Goal: Task Accomplishment & Management: Use online tool/utility

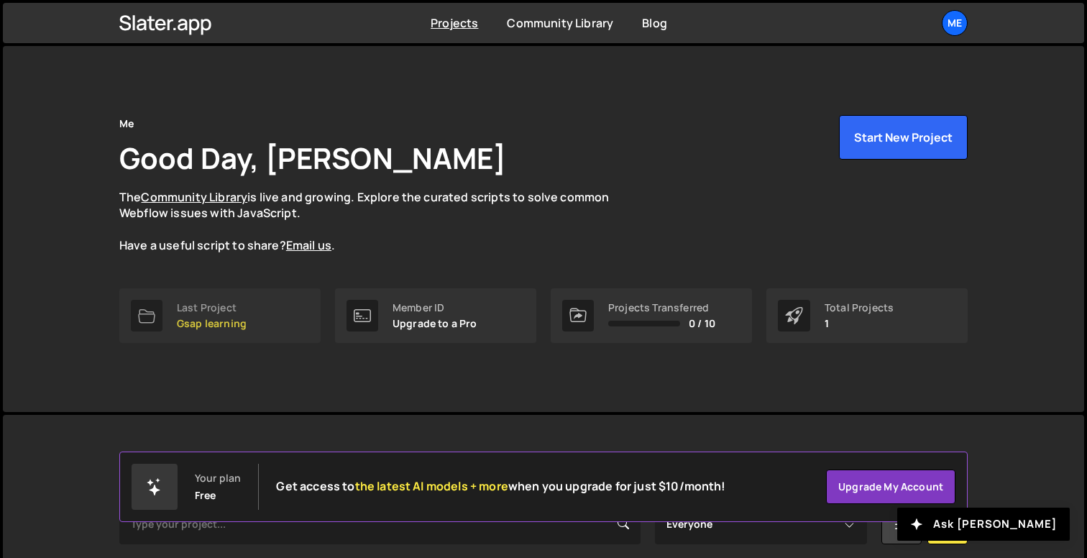
click at [150, 301] on div at bounding box center [147, 316] width 32 height 32
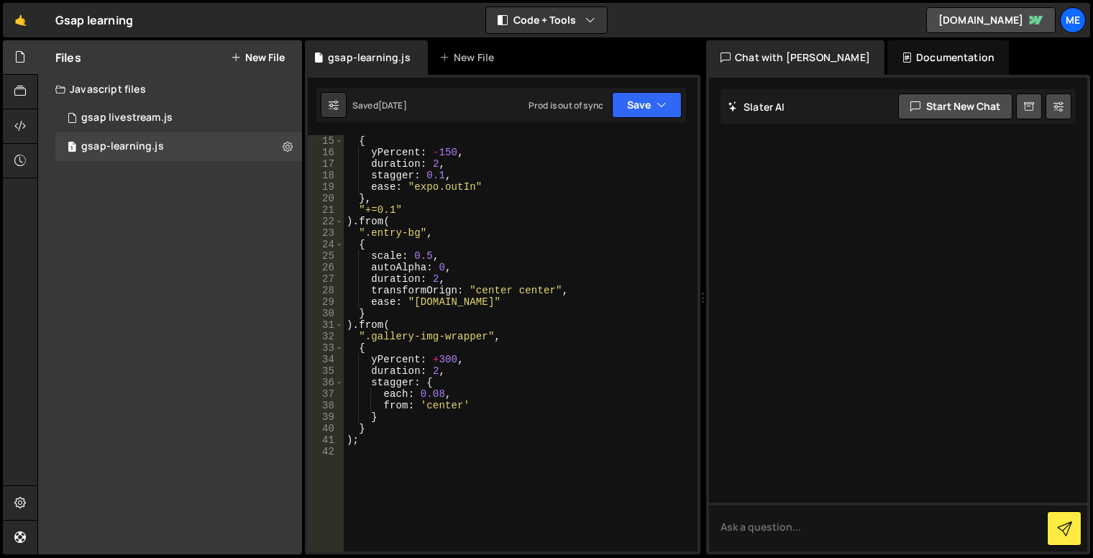
scroll to position [216, 0]
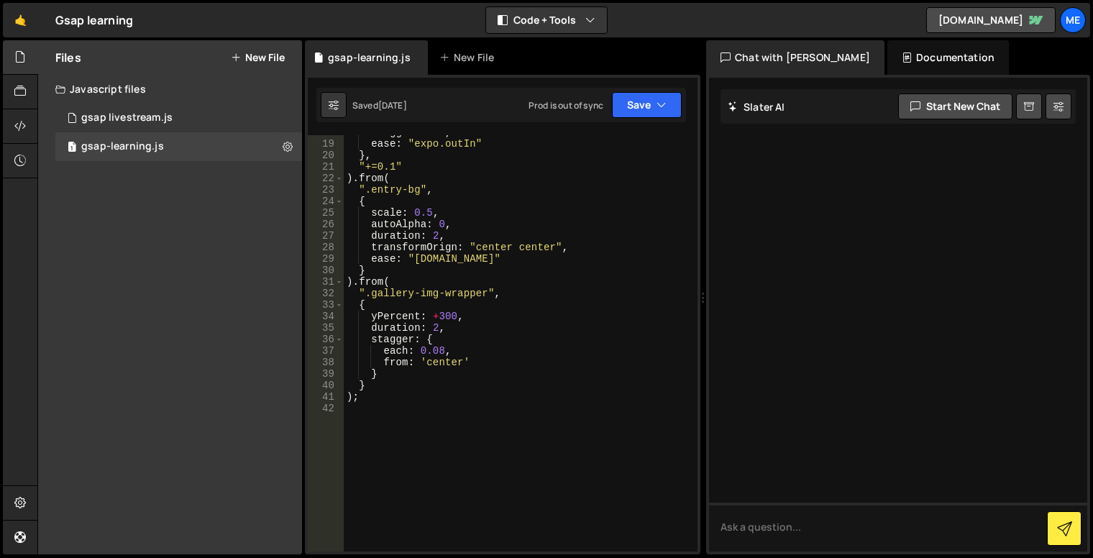
type textarea ");"
click at [446, 392] on div "stagger : 0.1 , ease : "expo.outIn" } , "+=0.1" ) . from ( ".entry-bg" , { scal…" at bounding box center [518, 346] width 348 height 439
click at [406, 403] on div "stagger : 0.1 , ease : "expo.outIn" } , "+=0.1" ) . from ( ".entry-bg" , { scal…" at bounding box center [518, 346] width 348 height 439
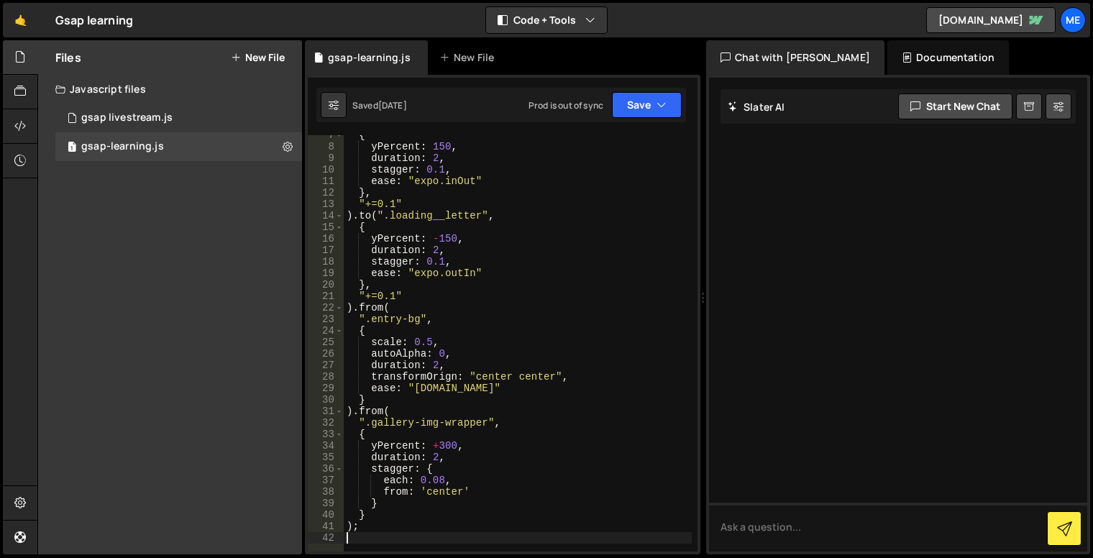
scroll to position [0, 0]
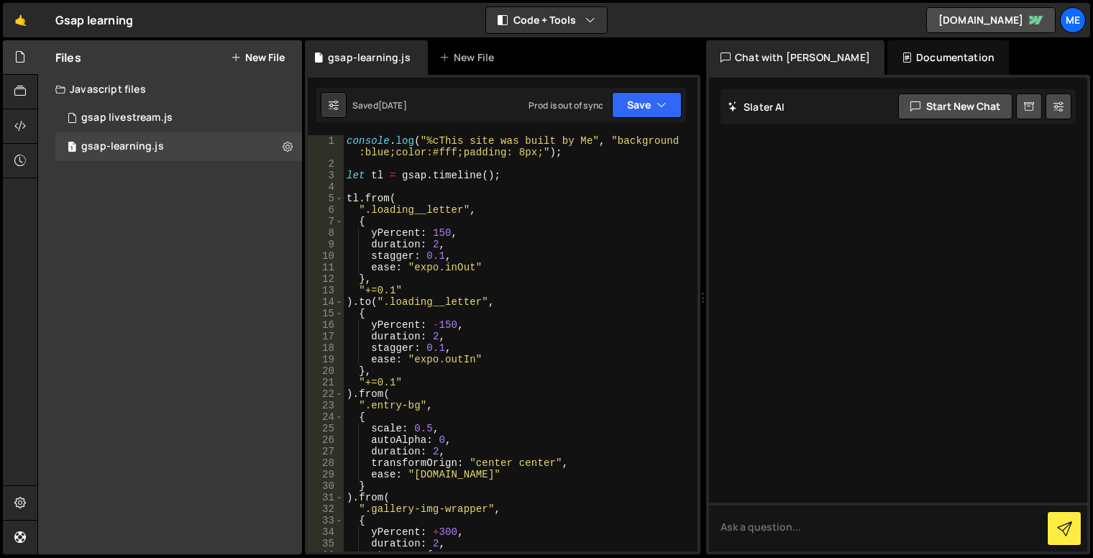
click at [495, 237] on div "console . log ( "%cThis site was built by Me" , "background :blue;color:#fff;pa…" at bounding box center [518, 360] width 348 height 451
click at [506, 197] on div "console . log ( "%cThis site was built by Me" , "background :blue;color:#fff;pa…" at bounding box center [518, 360] width 348 height 451
click at [503, 239] on div "console . log ( "%cThis site was built by Me" , "background :blue;color:#fff;pa…" at bounding box center [518, 360] width 348 height 451
drag, startPoint x: 499, startPoint y: 272, endPoint x: 480, endPoint y: 279, distance: 20.0
click at [499, 272] on div "console . log ( "%cThis site was built by Me" , "background :blue;color:#fff;pa…" at bounding box center [518, 360] width 348 height 451
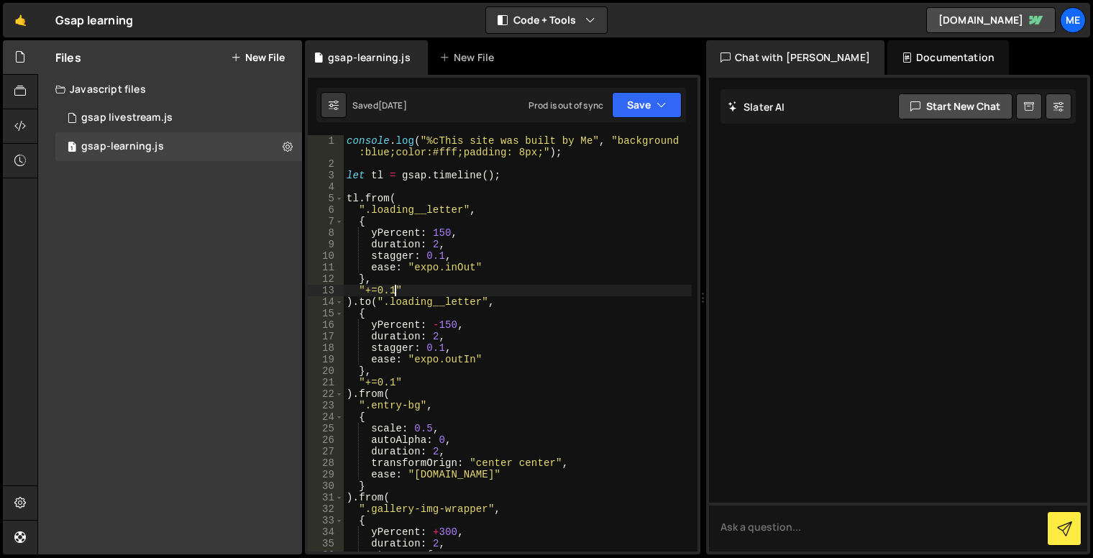
click at [394, 286] on div "console . log ( "%cThis site was built by Me" , "background :blue;color:#fff;pa…" at bounding box center [518, 360] width 348 height 451
click at [454, 268] on div "console . log ( "%cThis site was built by Me" , "background :blue;color:#fff;pa…" at bounding box center [518, 360] width 348 height 451
click at [468, 243] on div "console . log ( "%cThis site was built by Me" , "background :blue;color:#fff;pa…" at bounding box center [518, 360] width 348 height 451
drag, startPoint x: 438, startPoint y: 239, endPoint x: 475, endPoint y: 234, distance: 37.0
click at [438, 239] on div "console . log ( "%cThis site was built by Me" , "background :blue;color:#fff;pa…" at bounding box center [518, 360] width 348 height 451
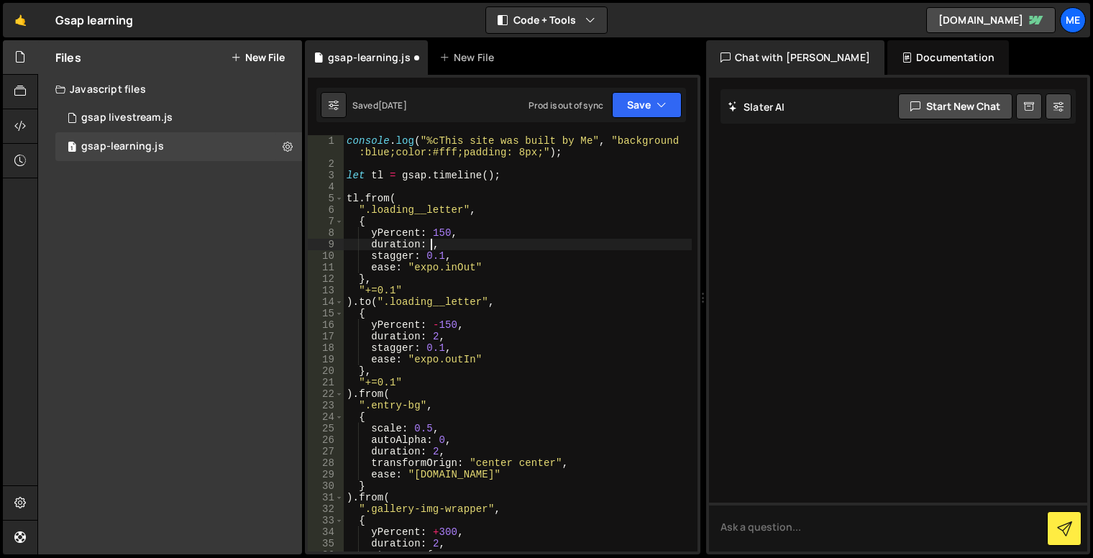
scroll to position [0, 6]
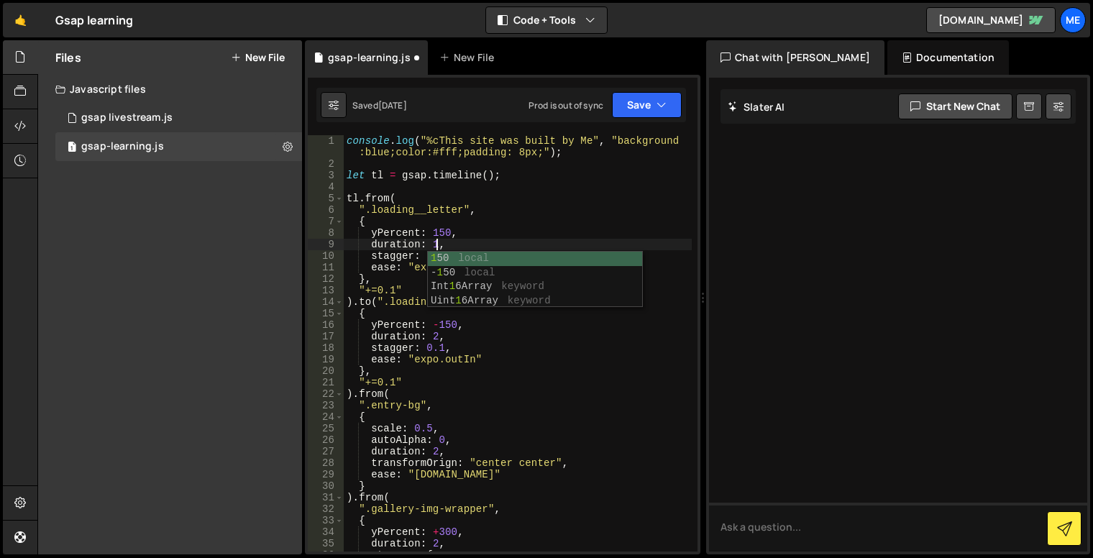
click at [489, 242] on div "console . log ( "%cThis site was built by Me" , "background :blue;color:#fff;pa…" at bounding box center [518, 360] width 348 height 451
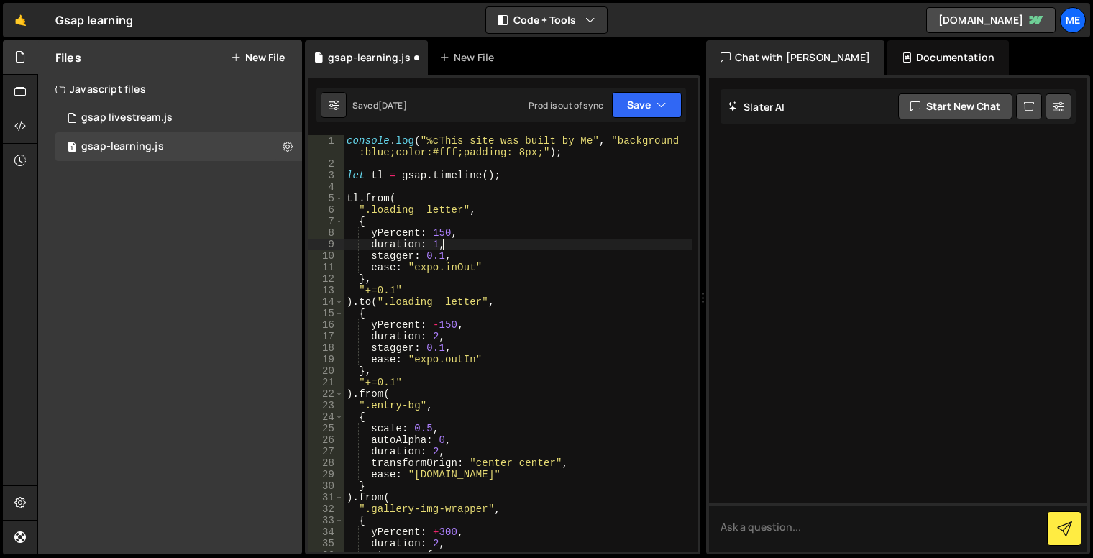
drag, startPoint x: 437, startPoint y: 336, endPoint x: 490, endPoint y: 322, distance: 54.9
click at [437, 336] on div "console . log ( "%cThis site was built by Me" , "background :blue;color:#fff;pa…" at bounding box center [518, 360] width 348 height 451
click at [509, 314] on div "console . log ( "%cThis site was built by Me" , "background :blue;color:#fff;pa…" at bounding box center [518, 360] width 348 height 451
click at [508, 334] on div "console . log ( "%cThis site was built by Me" , "background :blue;color:#fff;pa…" at bounding box center [518, 360] width 348 height 451
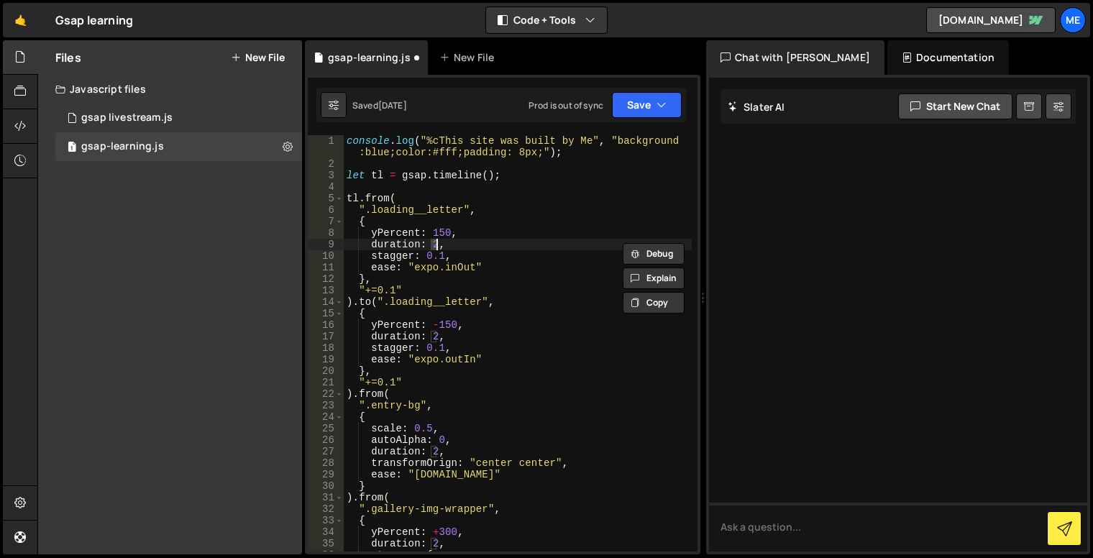
click at [438, 449] on div "console . log ( "%cThis site was built by Me" , "background :blue;color:#fff;pa…" at bounding box center [518, 360] width 348 height 451
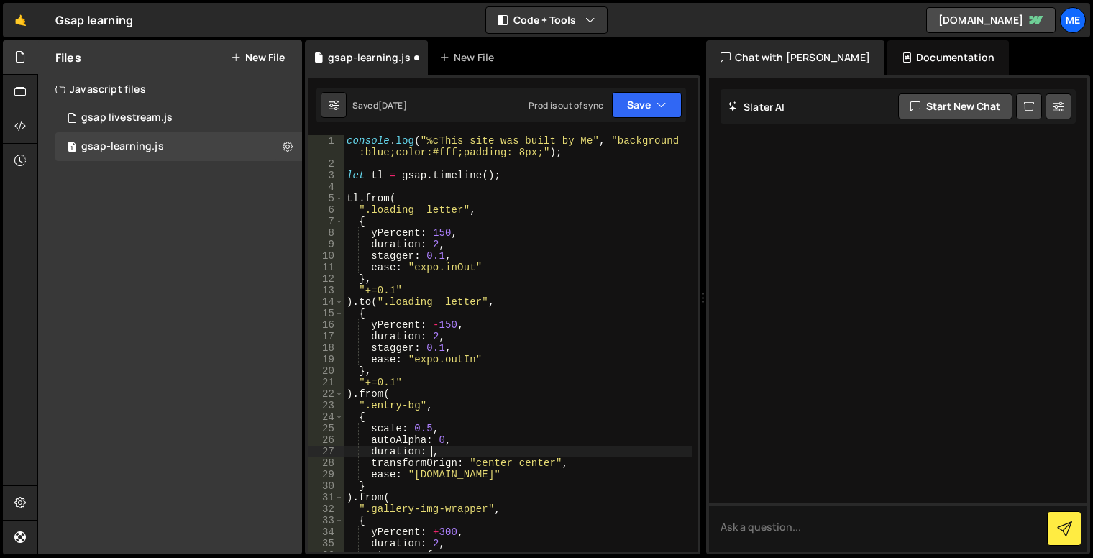
scroll to position [0, 6]
click at [554, 355] on div "console . log ( "%cThis site was built by Me" , "background :blue;color:#fff;pa…" at bounding box center [518, 360] width 348 height 451
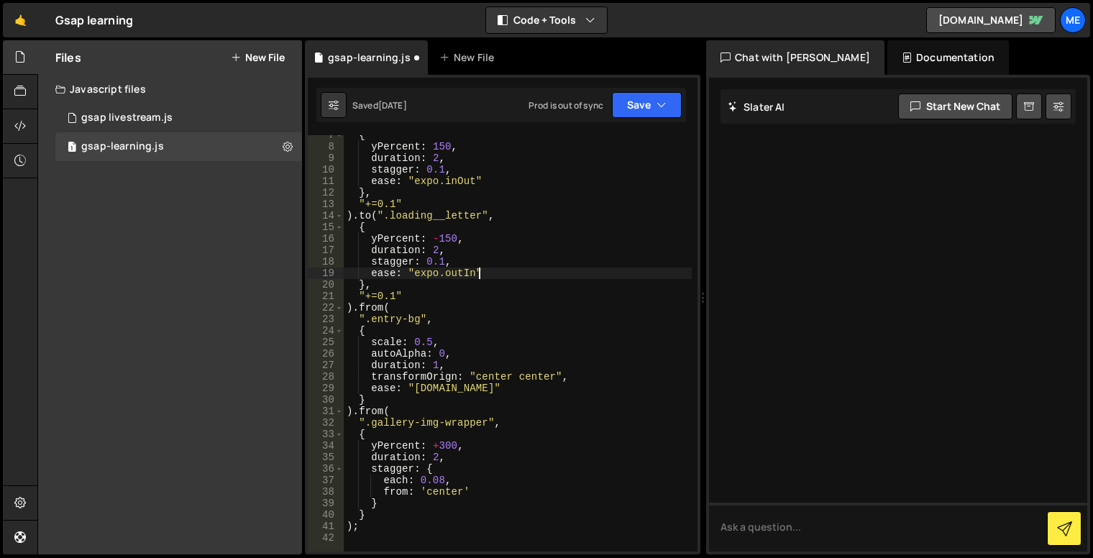
scroll to position [129, 0]
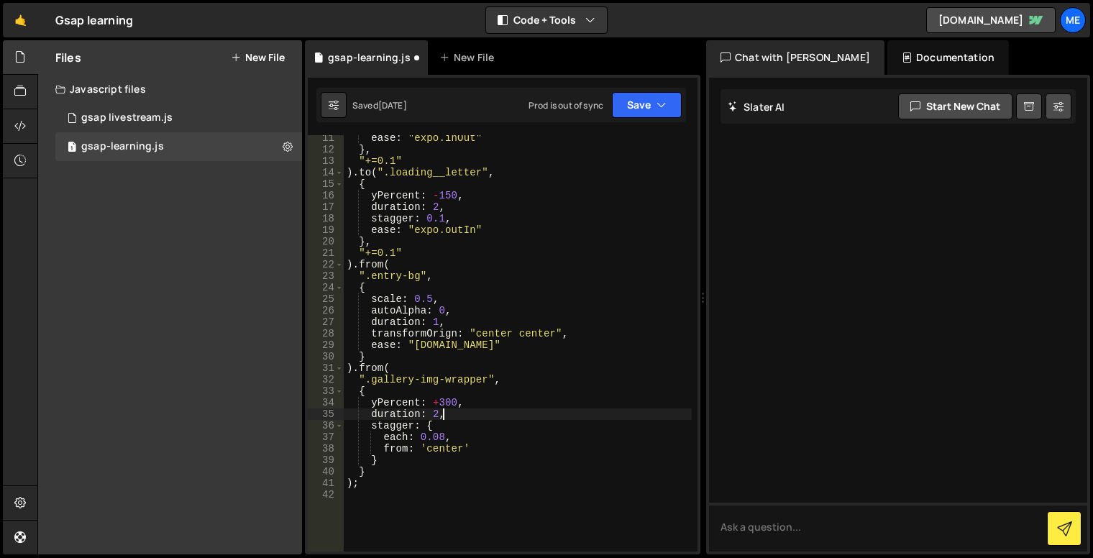
drag, startPoint x: 440, startPoint y: 419, endPoint x: 489, endPoint y: 408, distance: 49.9
click at [440, 419] on div "ease : "expo.inOut" } , "+=0.1" ) . to ( ".loading__letter" , { yPercent : - 15…" at bounding box center [518, 351] width 348 height 439
click at [643, 99] on button "Save" at bounding box center [647, 105] width 70 height 26
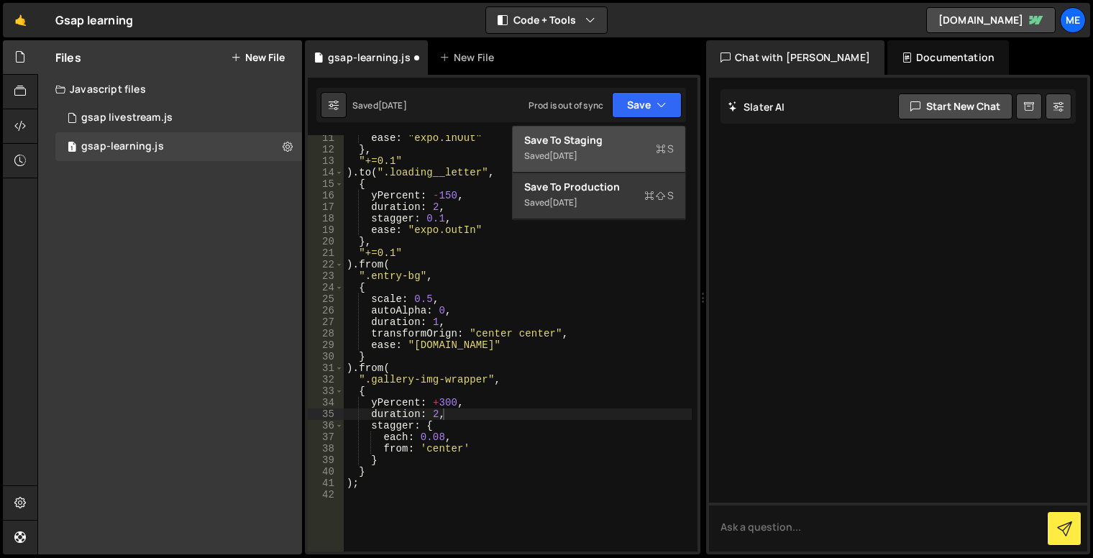
click at [631, 132] on button "Save to Staging S Saved 1 week ago" at bounding box center [599, 149] width 173 height 47
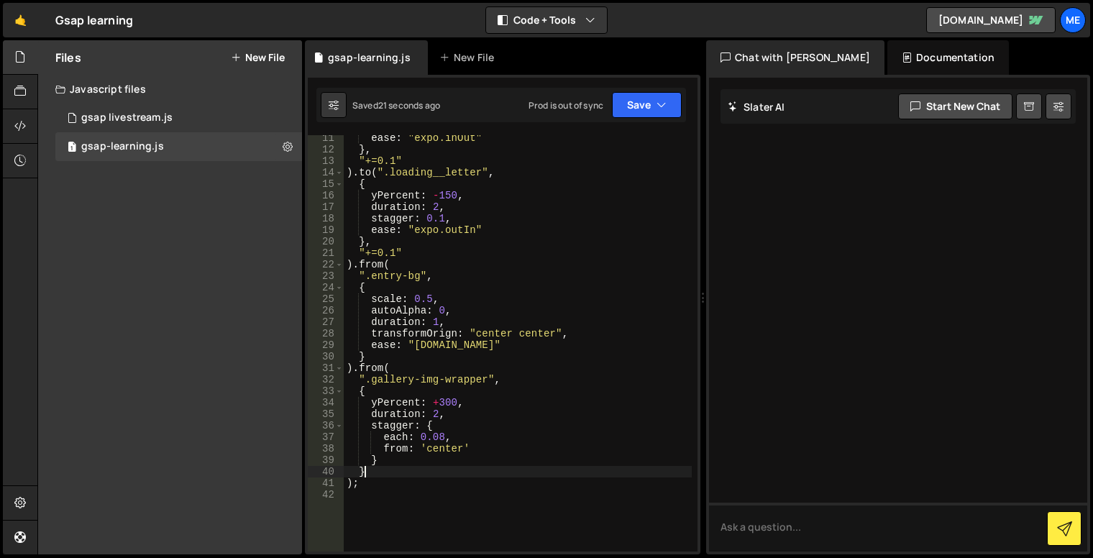
click at [413, 470] on div "ease : "expo.inOut" } , "+=0.1" ) . to ( ".loading__letter" , { yPercent : - 15…" at bounding box center [518, 351] width 348 height 439
click at [357, 477] on div "ease : "expo.inOut" } , "+=0.1" ) . to ( ".loading__letter" , { yPercent : - 15…" at bounding box center [518, 351] width 348 height 439
click at [410, 465] on div "ease : "expo.inOut" } , "+=0.1" ) . to ( ".loading__letter" , { yPercent : - 15…" at bounding box center [518, 351] width 348 height 439
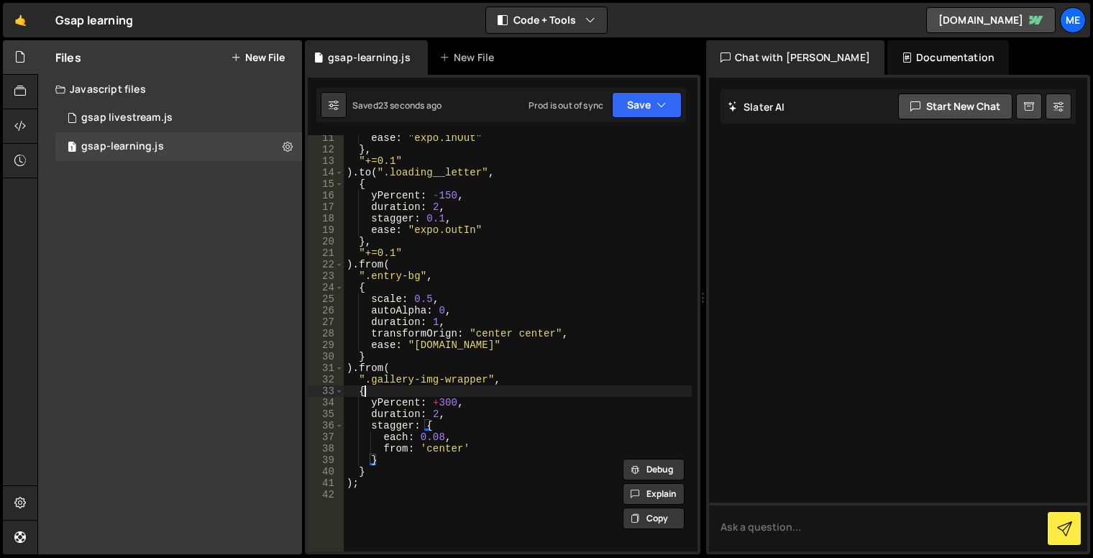
click at [452, 387] on div "ease : "expo.inOut" } , "+=0.1" ) . to ( ".loading__letter" , { yPercent : - 15…" at bounding box center [518, 351] width 348 height 439
drag, startPoint x: 464, startPoint y: 372, endPoint x: 462, endPoint y: 381, distance: 9.6
click at [464, 372] on div "ease : "expo.inOut" } , "+=0.1" ) . to ( ".loading__letter" , { yPercent : - 15…" at bounding box center [518, 351] width 348 height 439
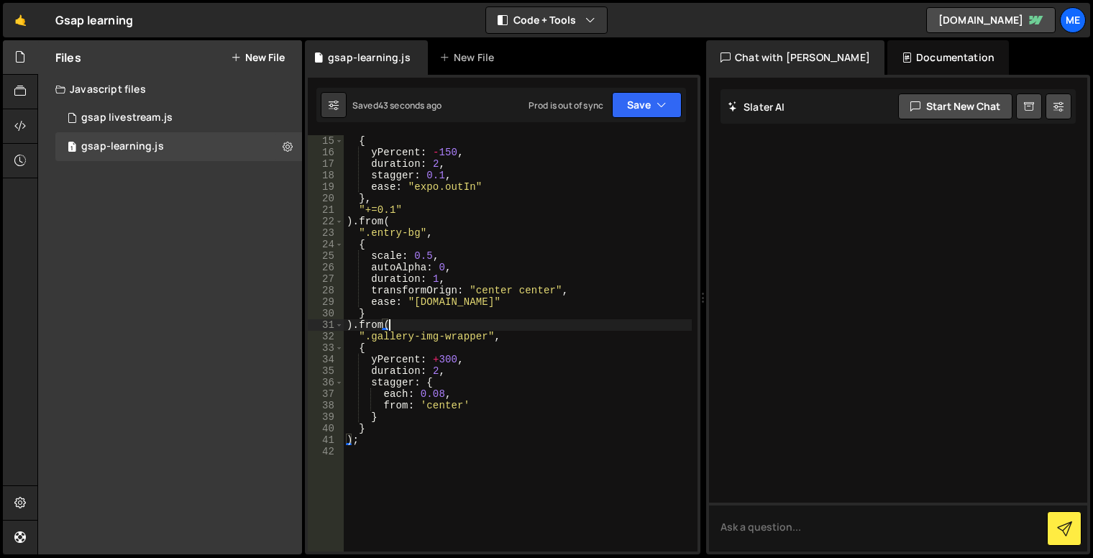
scroll to position [173, 0]
click at [387, 440] on div "{ yPercent : - 150 , duration : 2 , stagger : 0.1 , ease : "expo.outIn" } , "+=…" at bounding box center [518, 354] width 348 height 439
drag, startPoint x: 377, startPoint y: 427, endPoint x: 379, endPoint y: 418, distance: 9.6
click at [377, 427] on div "{ yPercent : - 150 , duration : 2 , stagger : 0.1 , ease : "expo.outIn" } , "+=…" at bounding box center [518, 354] width 348 height 439
click at [367, 326] on div "{ yPercent : - 150 , duration : 2 , stagger : 0.1 , ease : "expo.outIn" } , "+=…" at bounding box center [518, 354] width 348 height 439
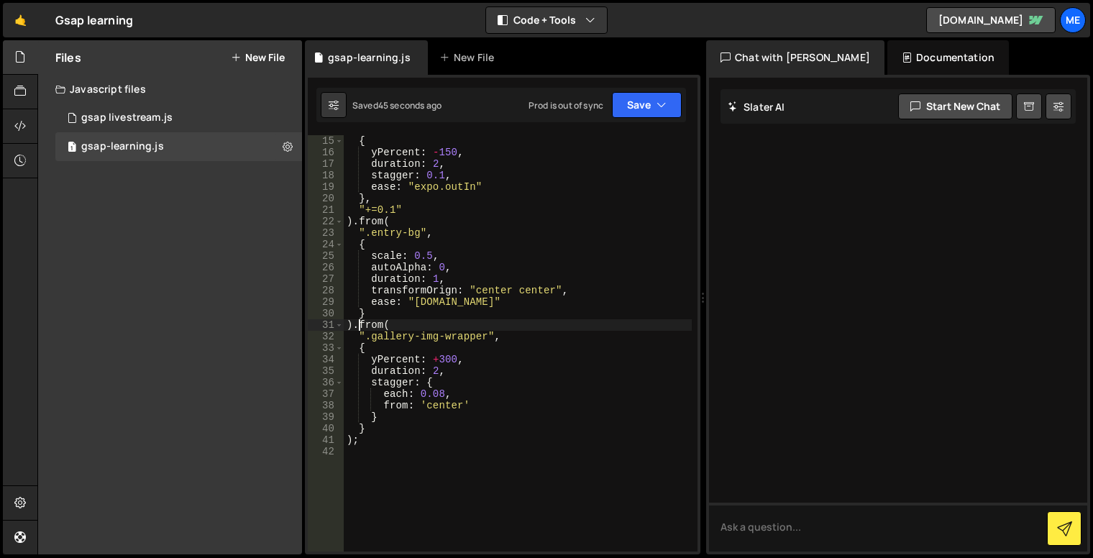
click at [357, 324] on div "{ yPercent : - 150 , duration : 2 , stagger : 0.1 , ease : "expo.outIn" } , "+=…" at bounding box center [518, 354] width 348 height 439
click at [383, 325] on div "{ yPercent : - 150 , duration : 2 , stagger : 0.1 , ease : "expo.outIn" } , "+=…" at bounding box center [518, 354] width 348 height 439
click at [390, 326] on div "{ yPercent : - 150 , duration : 2 , stagger : 0.1 , ease : "expo.outIn" } , "+=…" at bounding box center [518, 354] width 348 height 439
drag, startPoint x: 354, startPoint y: 444, endPoint x: 388, endPoint y: 433, distance: 35.7
click at [354, 444] on div "{ yPercent : - 150 , duration : 2 , stagger : 0.1 , ease : "expo.outIn" } , "+=…" at bounding box center [518, 354] width 348 height 439
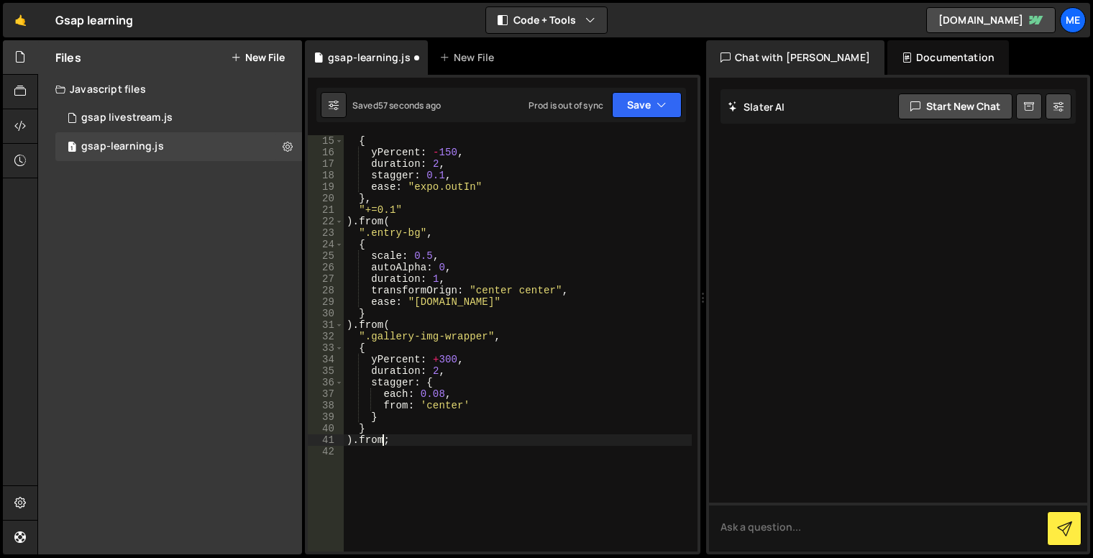
scroll to position [0, 2]
drag, startPoint x: 388, startPoint y: 443, endPoint x: 396, endPoint y: 440, distance: 8.4
click at [388, 443] on div "{ yPercent : - 150 , duration : 2 , stagger : 0.1 , ease : "expo.outIn" } , "+=…" at bounding box center [518, 354] width 348 height 439
paste textarea "Gallery-img""
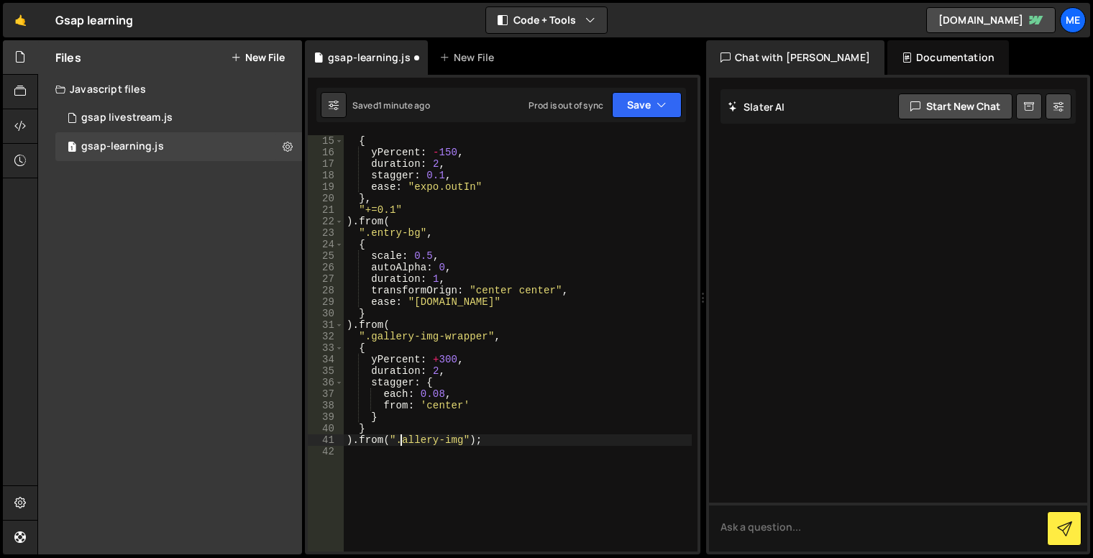
scroll to position [0, 4]
type textarea ").from(".gallery-img", {);"
type textarea "});"
click at [652, 120] on div "Saved 2 minutes ago Prod is out of sync Upgrade to Edit Save Save to Staging S …" at bounding box center [501, 105] width 370 height 35
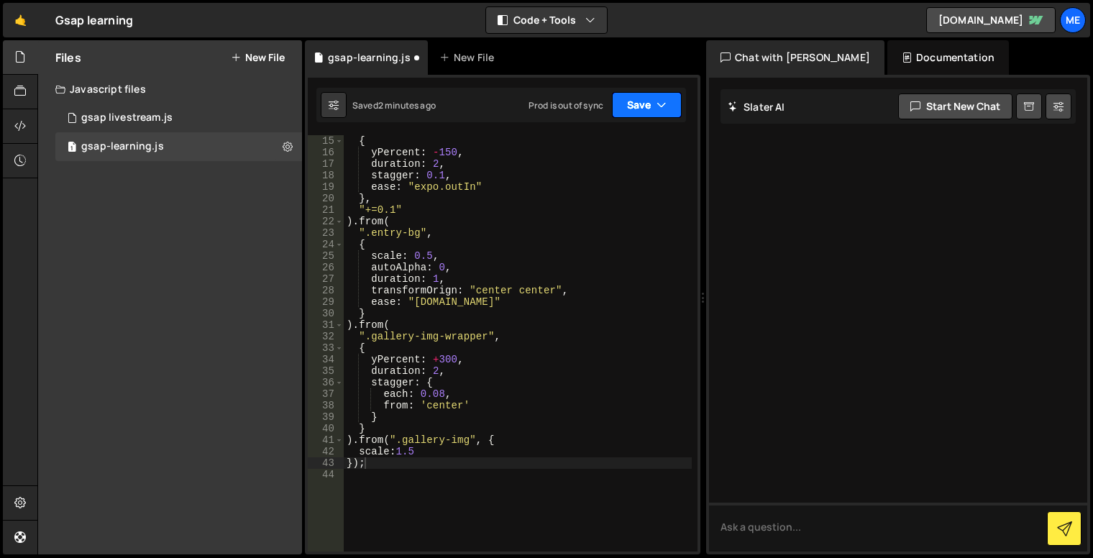
click at [653, 111] on button "Save" at bounding box center [647, 105] width 70 height 26
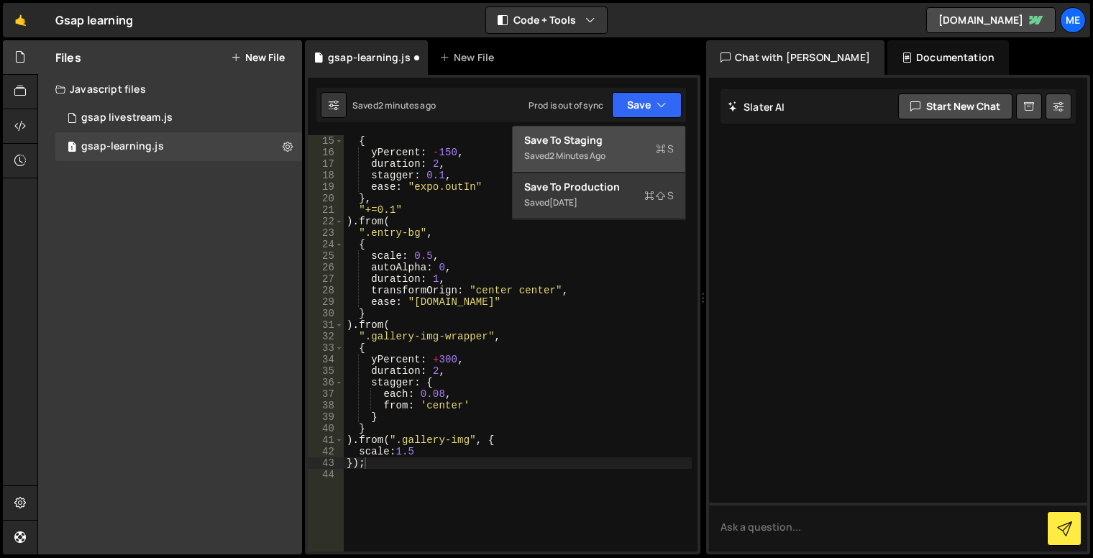
click at [667, 140] on div "Save to Staging S" at bounding box center [599, 140] width 150 height 14
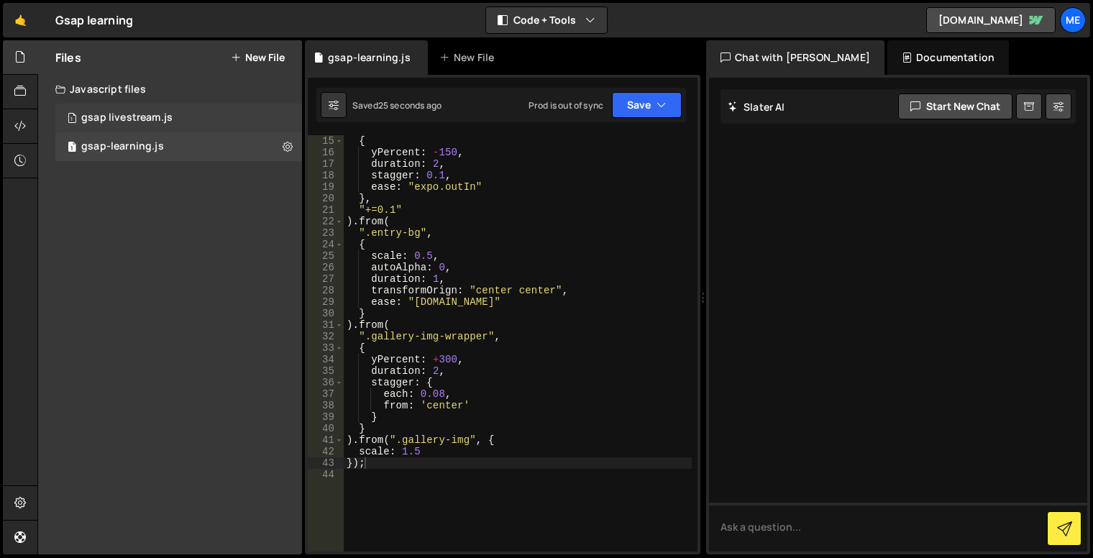
click at [160, 107] on div "1 gsap livestream.js 0" at bounding box center [178, 118] width 247 height 29
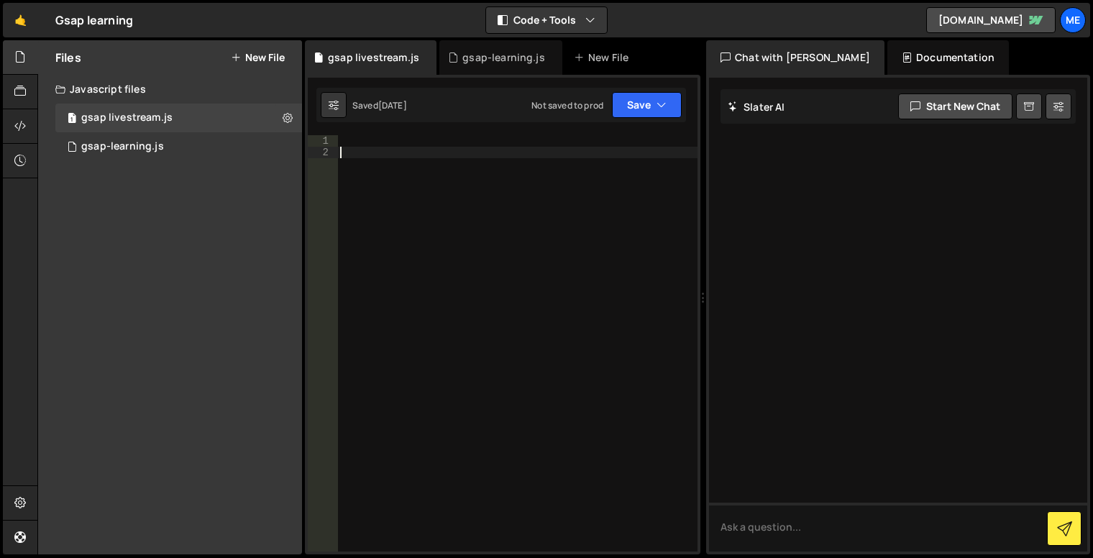
click at [497, 251] on div at bounding box center [517, 354] width 360 height 439
click at [495, 251] on div at bounding box center [517, 354] width 360 height 439
click at [181, 152] on div "1 gsap-learning.js 0" at bounding box center [178, 146] width 247 height 29
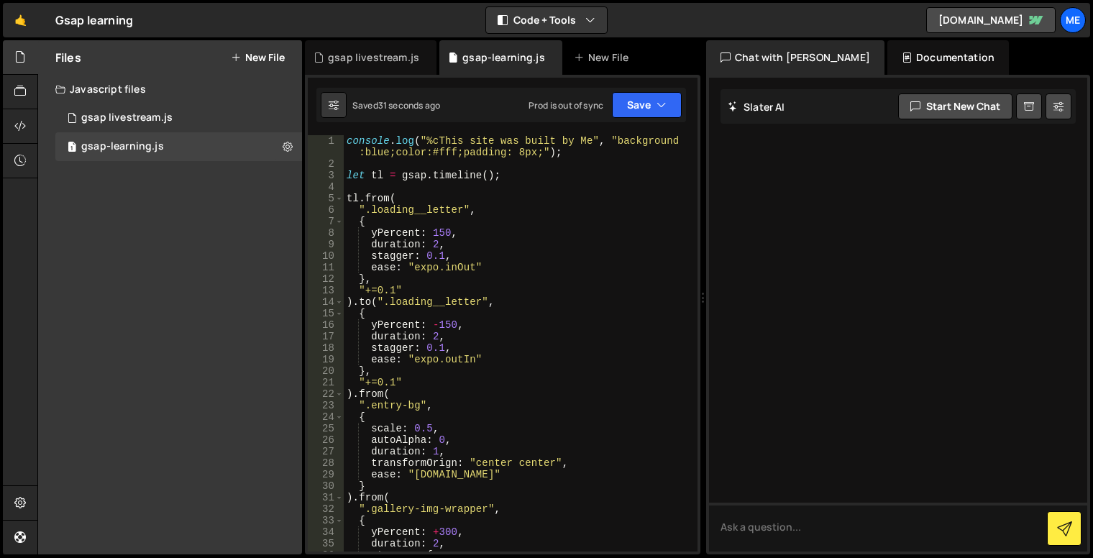
type textarea "yPercent: 150,"
click at [486, 230] on div "console . log ( "%cThis site was built by Me" , "background :blue;color:#fff;pa…" at bounding box center [518, 360] width 348 height 451
click at [524, 190] on div "console . log ( "%cThis site was built by Me" , "background :blue;color:#fff;pa…" at bounding box center [518, 360] width 348 height 451
drag, startPoint x: 501, startPoint y: 255, endPoint x: 501, endPoint y: 267, distance: 11.5
click at [501, 255] on div "console . log ( "%cThis site was built by Me" , "background :blue;color:#fff;pa…" at bounding box center [518, 360] width 348 height 451
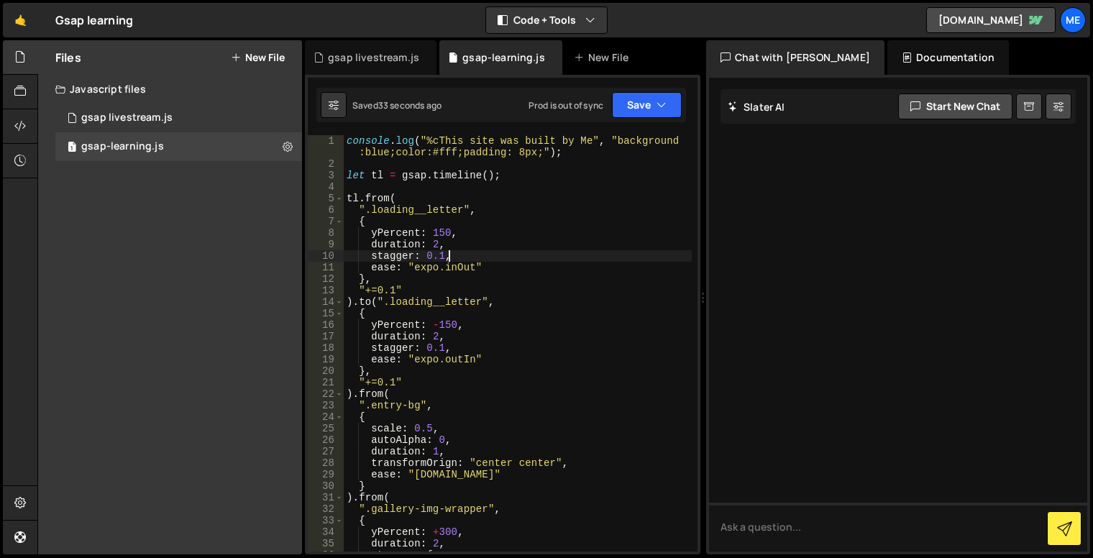
click at [501, 321] on div "console . log ( "%cThis site was built by Me" , "background :blue;color:#fff;pa…" at bounding box center [518, 360] width 348 height 451
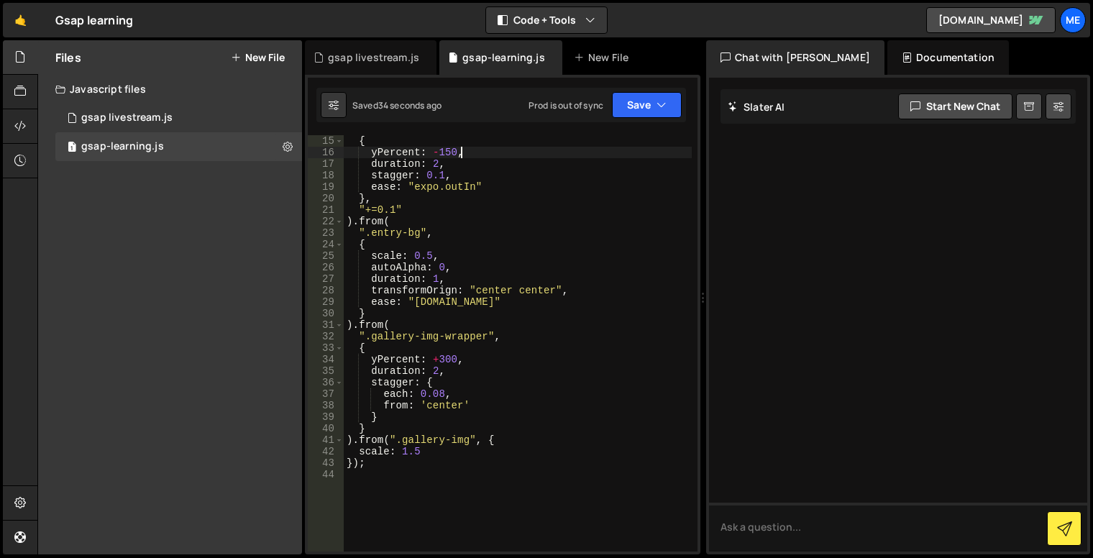
scroll to position [303, 0]
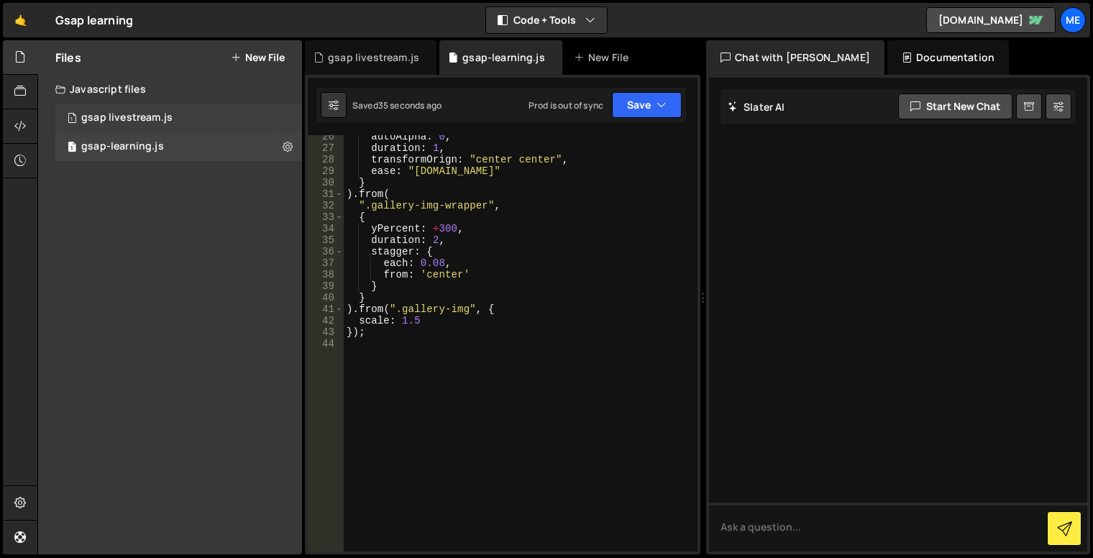
click at [171, 112] on div "1 gsap livestream.js 0" at bounding box center [178, 118] width 247 height 29
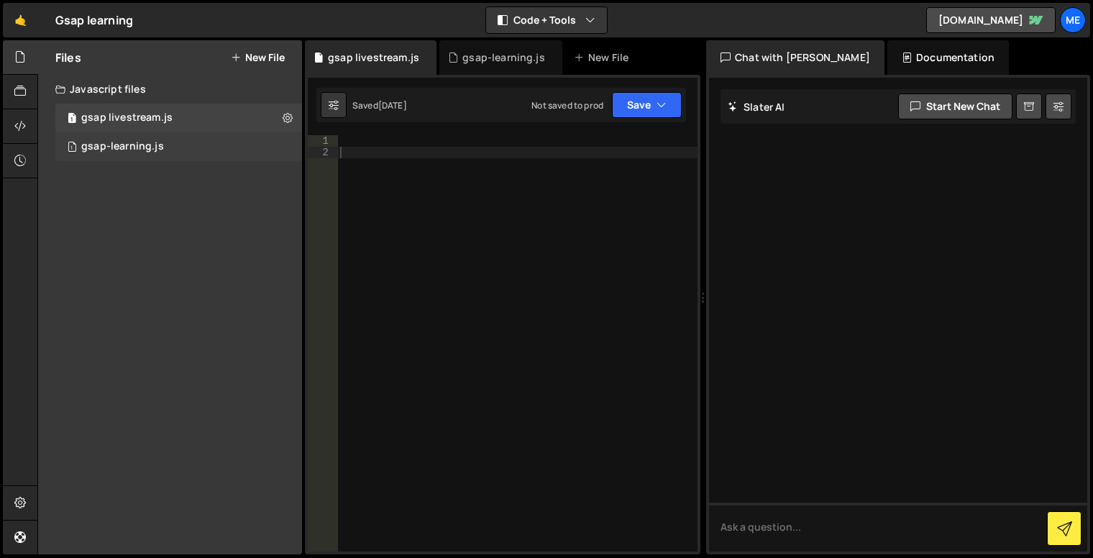
click at [175, 142] on div "1 gsap-learning.js 0" at bounding box center [178, 146] width 247 height 29
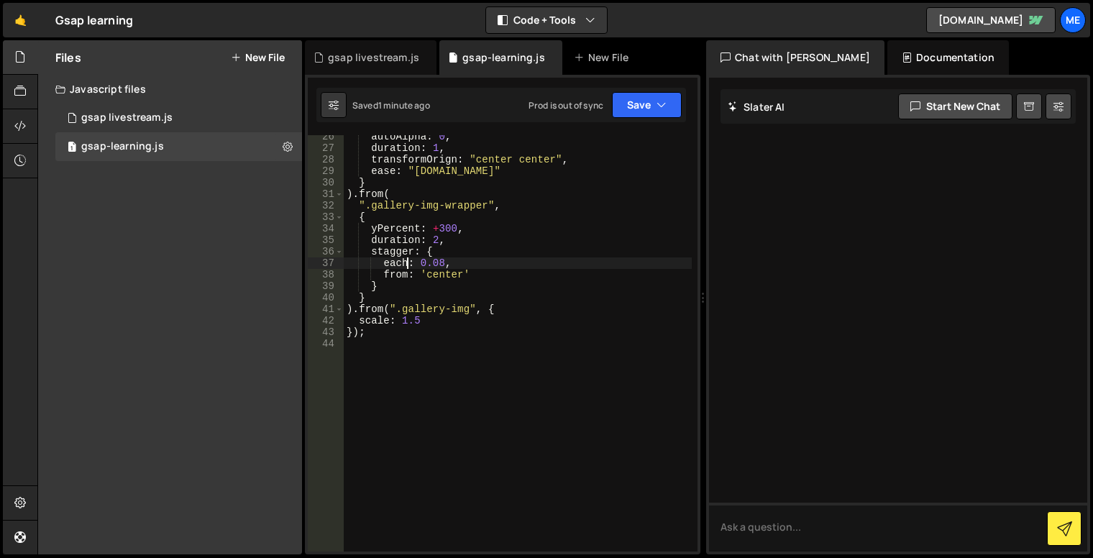
drag, startPoint x: 404, startPoint y: 265, endPoint x: 418, endPoint y: 273, distance: 16.2
click at [404, 265] on div "autoAlpha : 0 , duration : 1 , transformOrign : "center center" , ease : "expo.…" at bounding box center [518, 350] width 348 height 439
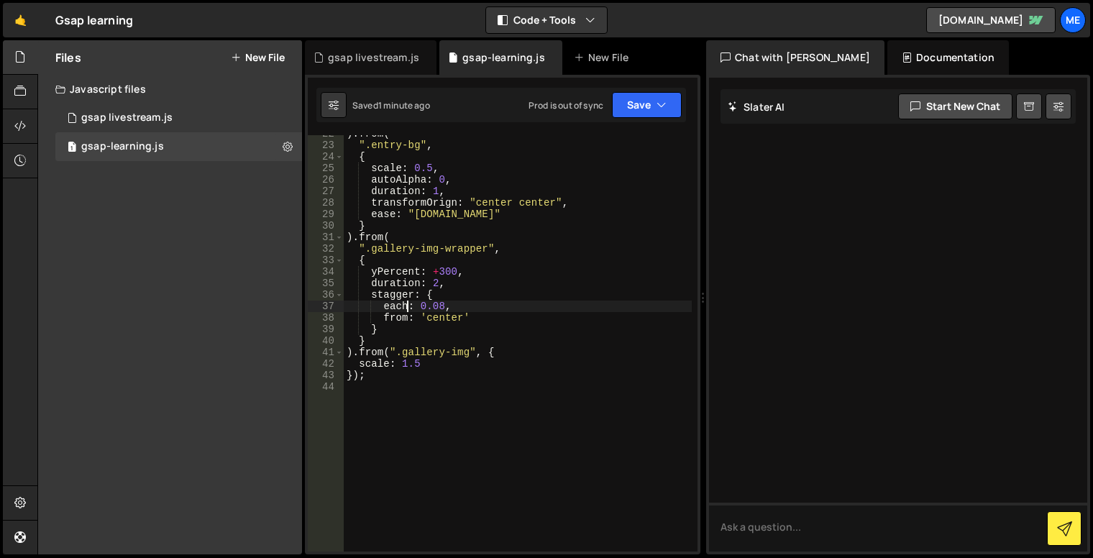
scroll to position [217, 0]
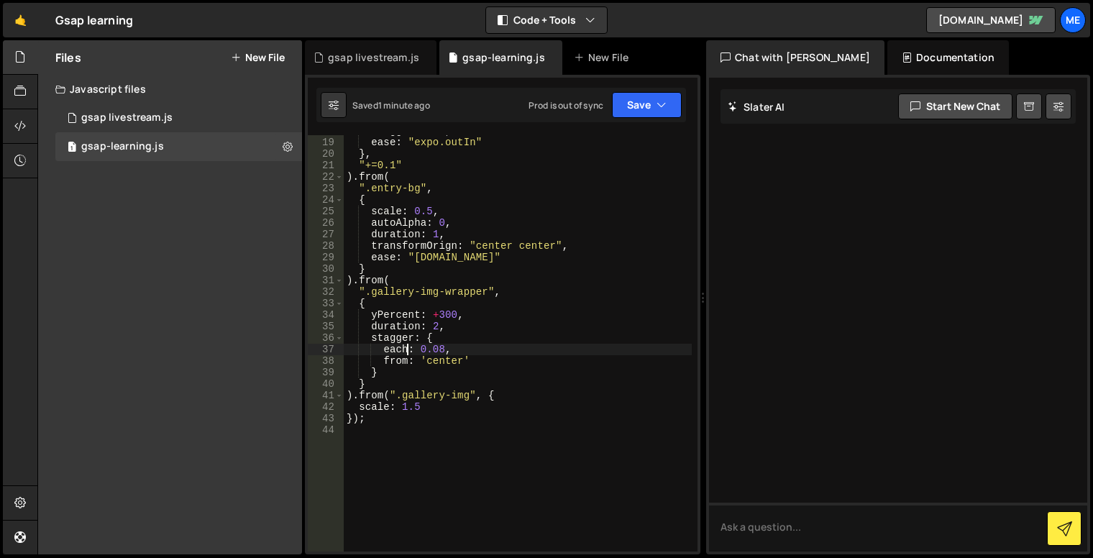
click at [434, 187] on div "stagger : 0.1 , ease : "expo.outIn" } , "+=0.1" ) . from ( ".entry-bg" , { scal…" at bounding box center [518, 344] width 348 height 439
click at [411, 176] on div "stagger : 0.1 , ease : "expo.outIn" } , "+=0.1" ) . from ( ".entry-bg" , { scal…" at bounding box center [518, 344] width 348 height 439
drag, startPoint x: 424, startPoint y: 191, endPoint x: 428, endPoint y: 200, distance: 9.6
click at [424, 191] on div "stagger : 0.1 , ease : "expo.outIn" } , "+=0.1" ) . from ( ".entry-bg" , { scal…" at bounding box center [518, 344] width 348 height 439
click at [431, 204] on div "stagger : 0.1 , ease : "expo.outIn" } , "+=0.1" ) . from ( ".entry-bg" , { scal…" at bounding box center [518, 344] width 348 height 439
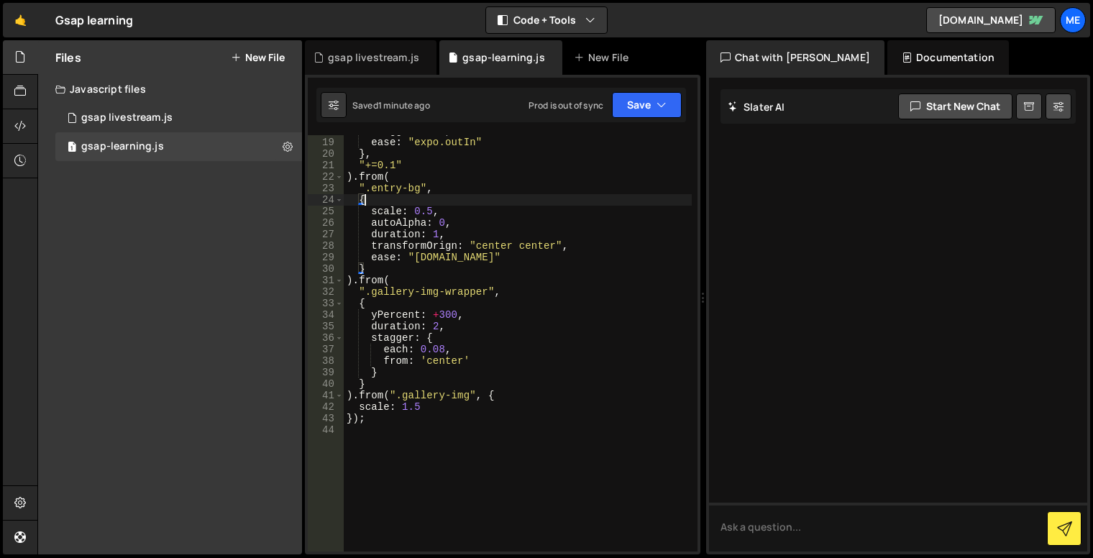
click at [442, 209] on div "stagger : 0.1 , ease : "expo.outIn" } , "+=0.1" ) . from ( ".entry-bg" , { scal…" at bounding box center [518, 344] width 348 height 439
click at [453, 230] on div "stagger : 0.1 , ease : "expo.outIn" } , "+=0.1" ) . from ( ".entry-bg" , { scal…" at bounding box center [518, 344] width 348 height 439
click at [462, 245] on div "stagger : 0.1 , ease : "expo.outIn" } , "+=0.1" ) . from ( ".entry-bg" , { scal…" at bounding box center [518, 344] width 348 height 439
click at [525, 245] on div "stagger : 0.1 , ease : "expo.outIn" } , "+=0.1" ) . from ( ".entry-bg" , { scal…" at bounding box center [518, 344] width 348 height 439
click at [465, 255] on div "stagger : 0.1 , ease : "expo.outIn" } , "+=0.1" ) . from ( ".entry-bg" , { scal…" at bounding box center [518, 344] width 348 height 439
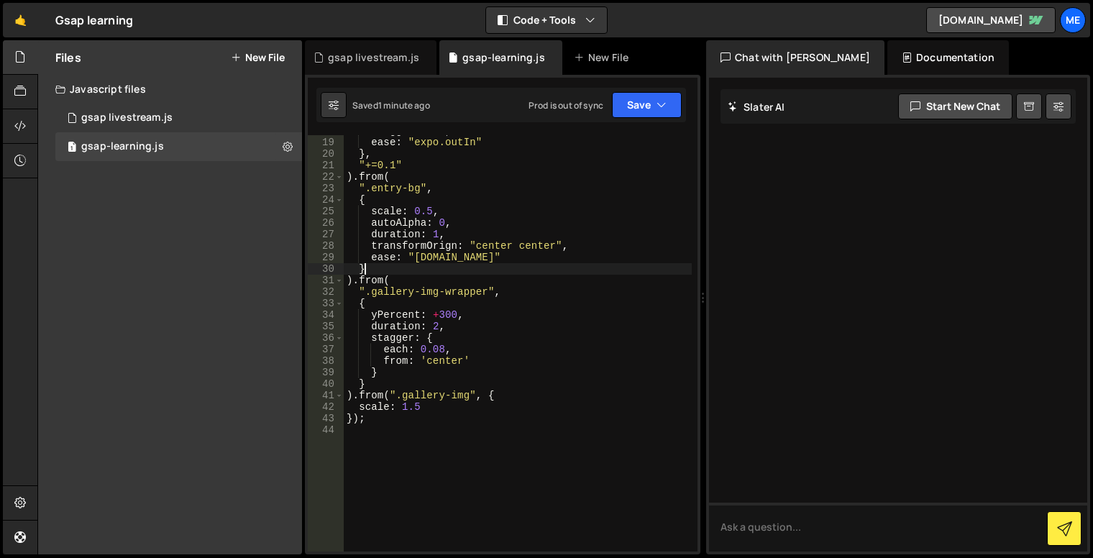
click at [408, 265] on div "stagger : 0.1 , ease : "expo.outIn" } , "+=0.1" ) . from ( ".entry-bg" , { scal…" at bounding box center [518, 344] width 348 height 439
click at [353, 280] on div "stagger : 0.1 , ease : "expo.outIn" } , "+=0.1" ) . from ( ".entry-bg" , { scal…" at bounding box center [518, 344] width 348 height 439
click at [368, 269] on div "stagger : 0.1 , ease : "expo.outIn" } , "+=0.1" ) . from ( ".entry-bg" , { scal…" at bounding box center [518, 344] width 348 height 439
click at [351, 285] on div "stagger : 0.1 , ease : "expo.outIn" } , "+=0.1" ) . from ( ".entry-bg" , { scal…" at bounding box center [518, 344] width 348 height 439
click at [382, 411] on div "stagger : 0.1 , ease : "expo.outIn" } , "+=0.1" ) . from ( ".entry-bg" , { scal…" at bounding box center [518, 344] width 348 height 439
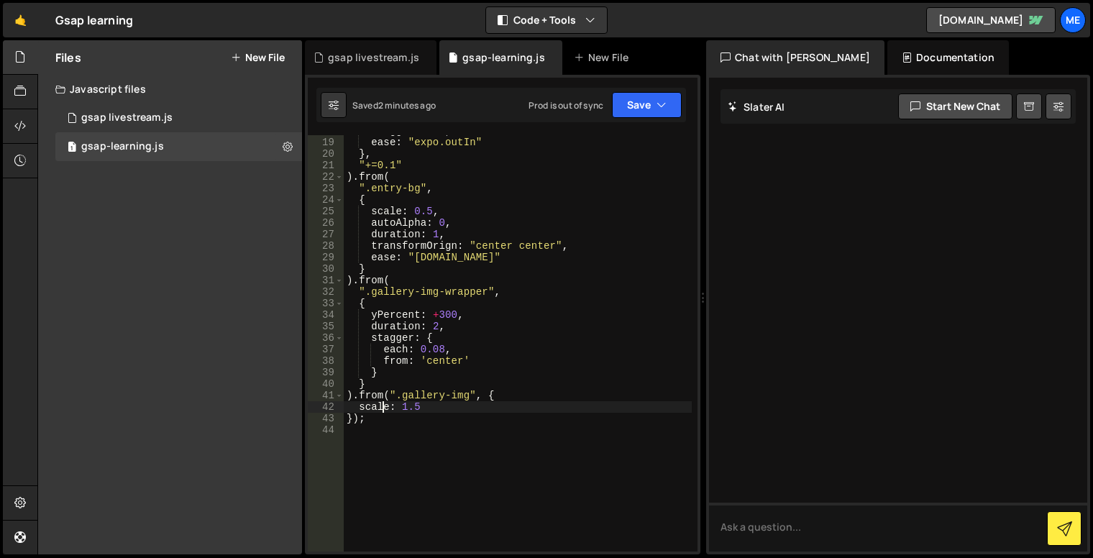
click at [374, 419] on div "stagger : 0.1 , ease : "expo.outIn" } , "+=0.1" ) . from ( ".entry-bg" , { scal…" at bounding box center [518, 344] width 348 height 439
click at [357, 418] on div "stagger : 0.1 , ease : "expo.outIn" } , "+=0.1" ) . from ( ".entry-bg" , { scal…" at bounding box center [518, 344] width 348 height 439
click at [662, 98] on icon "button" at bounding box center [662, 105] width 10 height 14
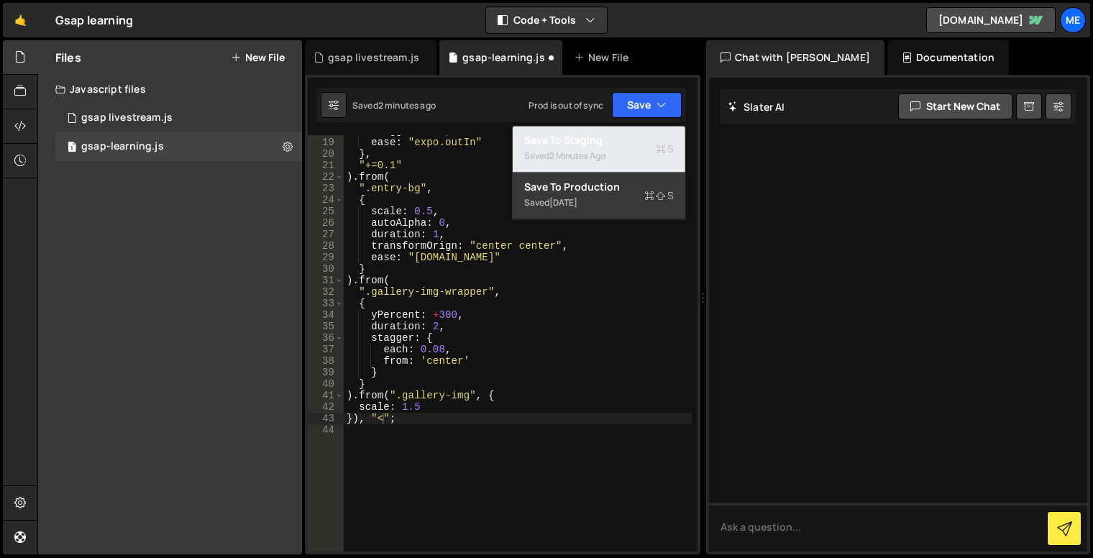
click at [646, 140] on div "Save to Staging S" at bounding box center [599, 140] width 150 height 14
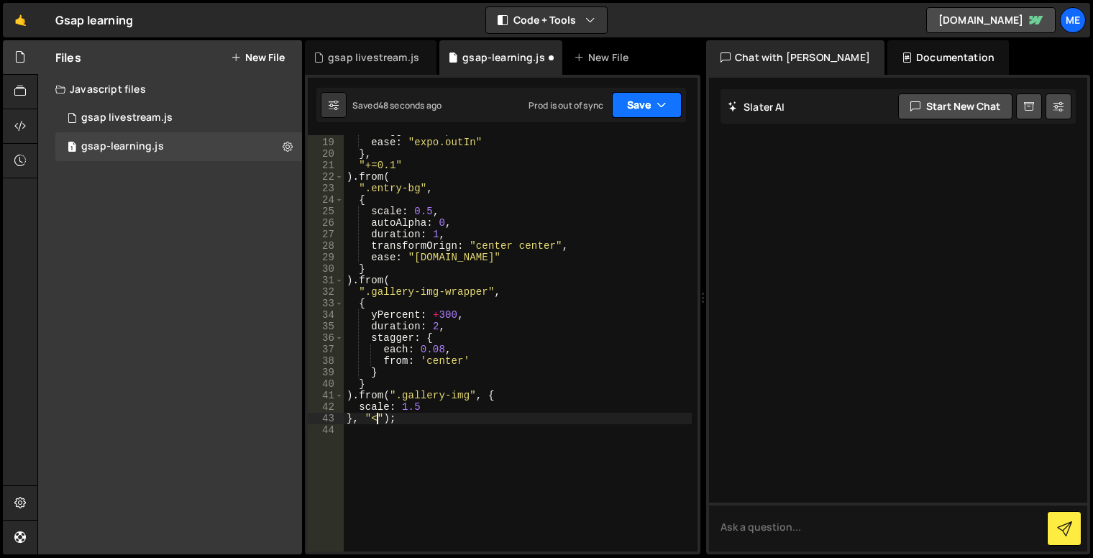
click at [639, 112] on button "Save" at bounding box center [647, 105] width 70 height 26
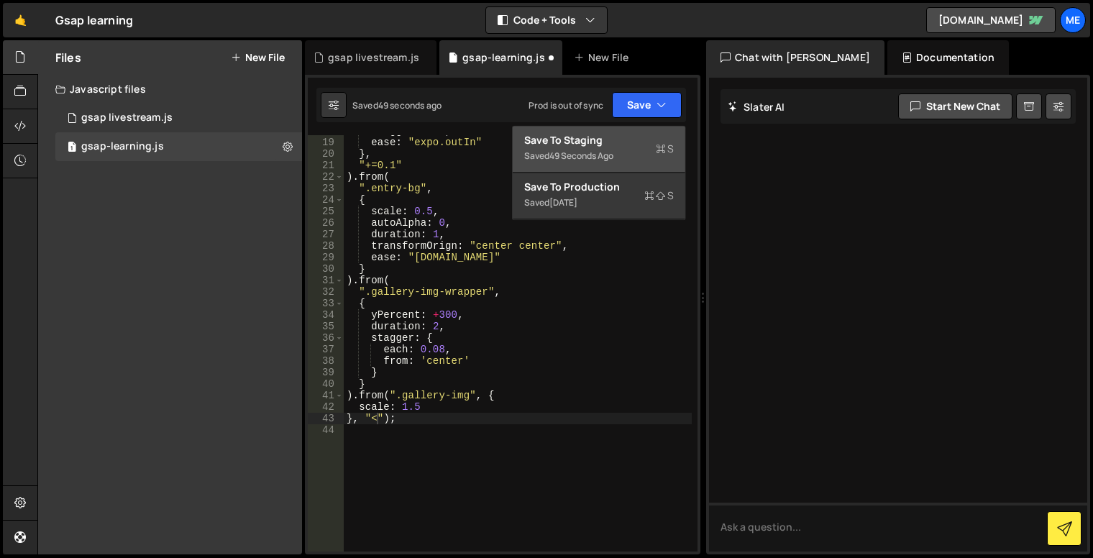
click at [650, 144] on div "Save to Staging S" at bounding box center [599, 140] width 150 height 14
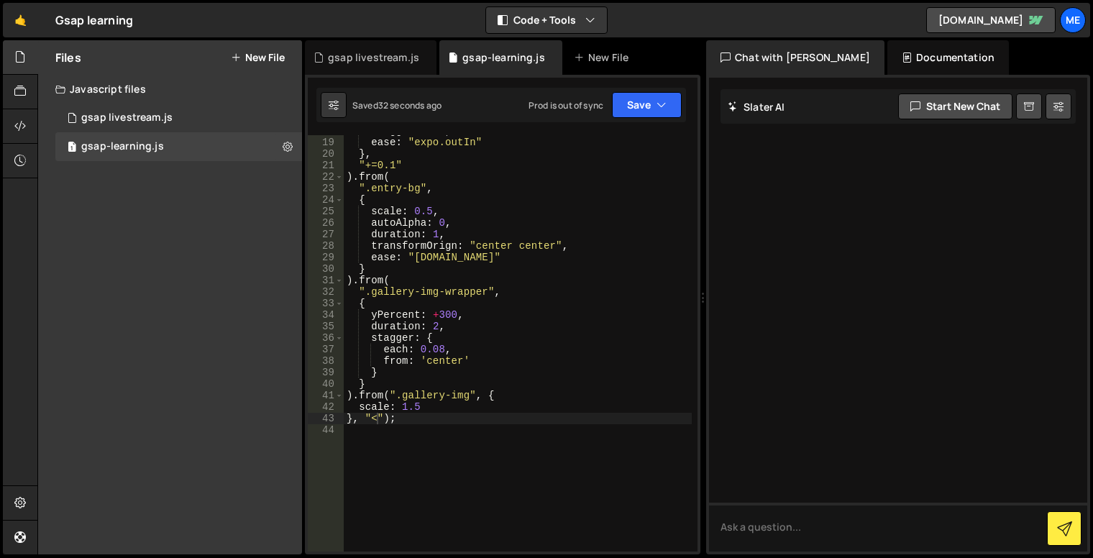
click at [424, 402] on div "stagger : 0.1 , ease : "expo.outIn" } , "+=0.1" ) . from ( ".entry-bg" , { scal…" at bounding box center [518, 344] width 348 height 439
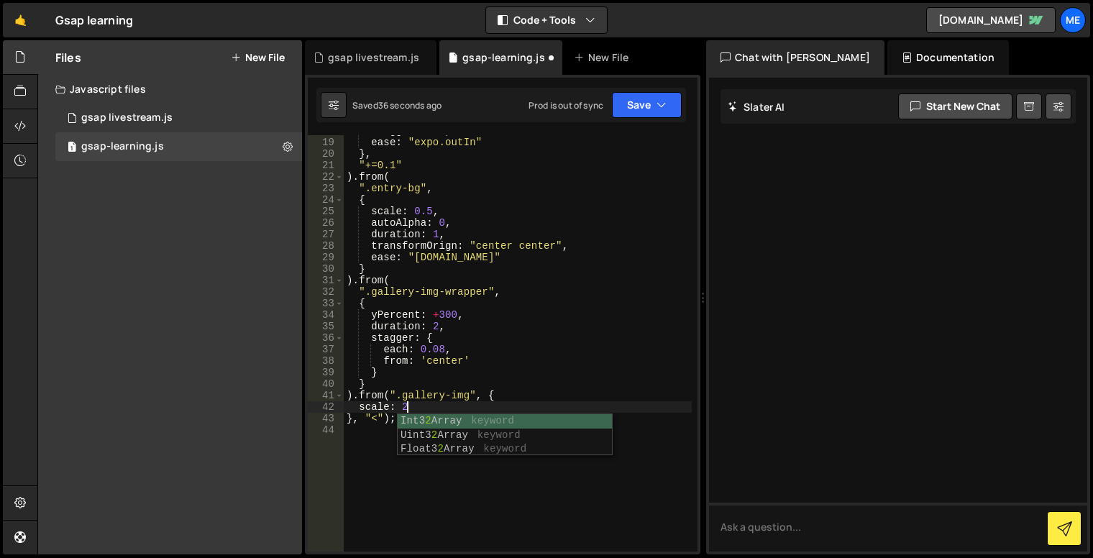
click at [562, 406] on div "stagger : 0.1 , ease : "expo.outIn" } , "+=0.1" ) . from ( ".entry-bg" , { scal…" at bounding box center [518, 344] width 348 height 439
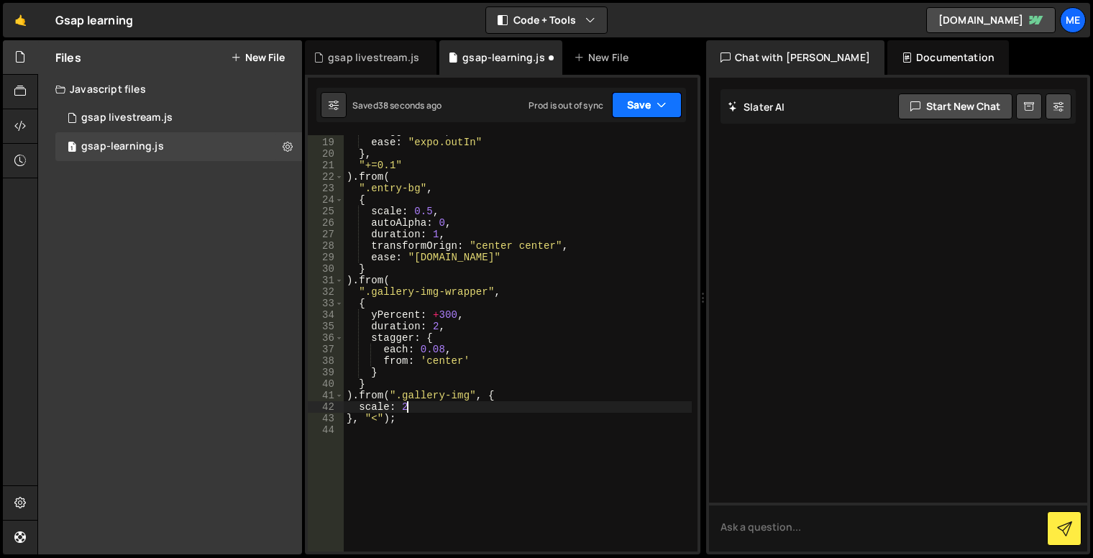
click at [655, 106] on button "Save" at bounding box center [647, 105] width 70 height 26
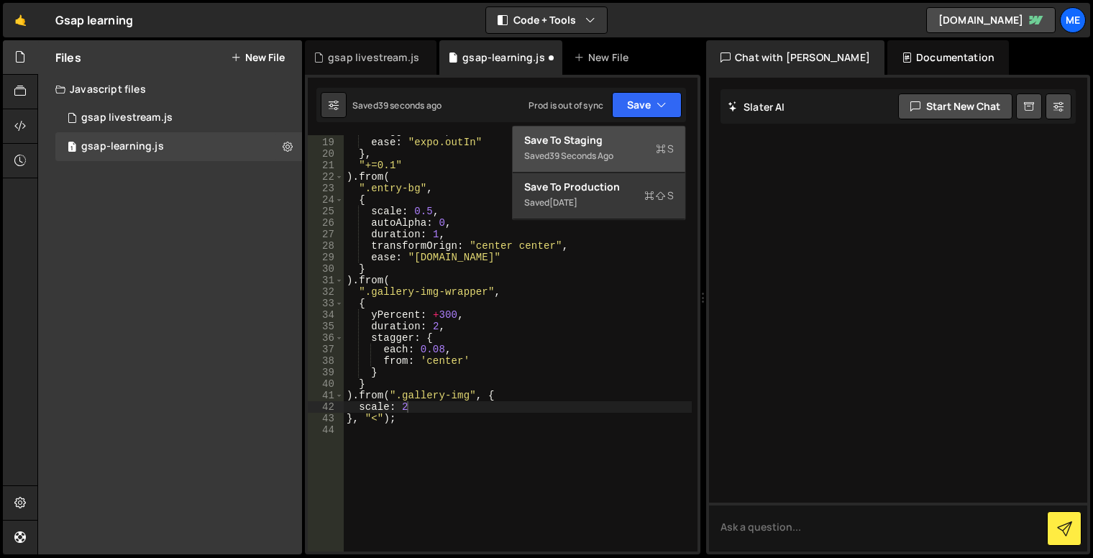
click at [662, 147] on icon at bounding box center [661, 149] width 10 height 14
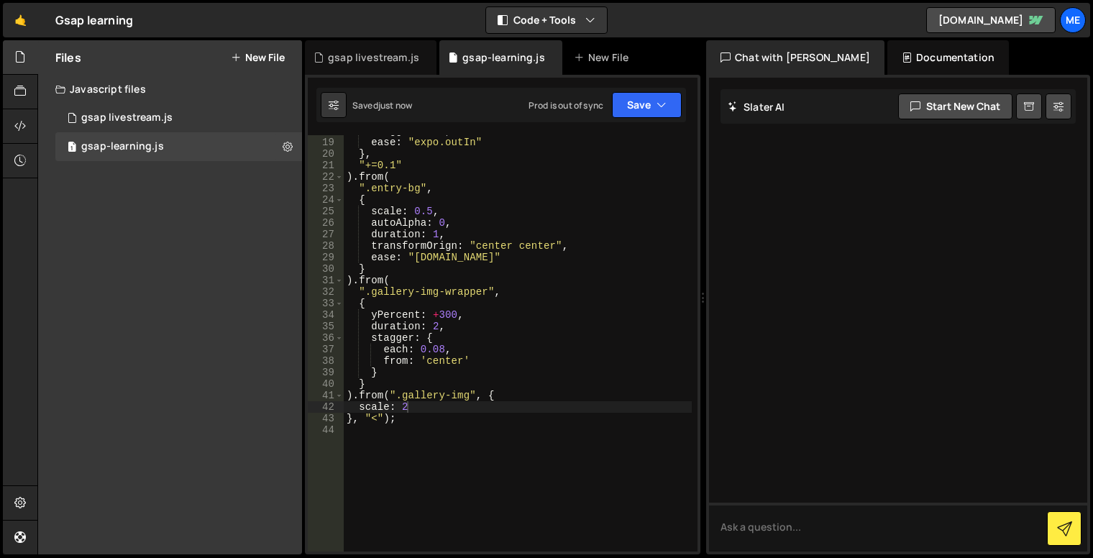
scroll to position [0, 2]
click at [380, 417] on div "stagger : 0.1 , ease : "expo.outIn" } , "+=0.1" ) . from ( ".entry-bg" , { scal…" at bounding box center [518, 344] width 348 height 439
click at [428, 408] on div "stagger : 0.1 , ease : "expo.outIn" } , "+=0.1" ) . from ( ".entry-bg" , { scal…" at bounding box center [518, 344] width 348 height 439
type textarea "scale: 2,"
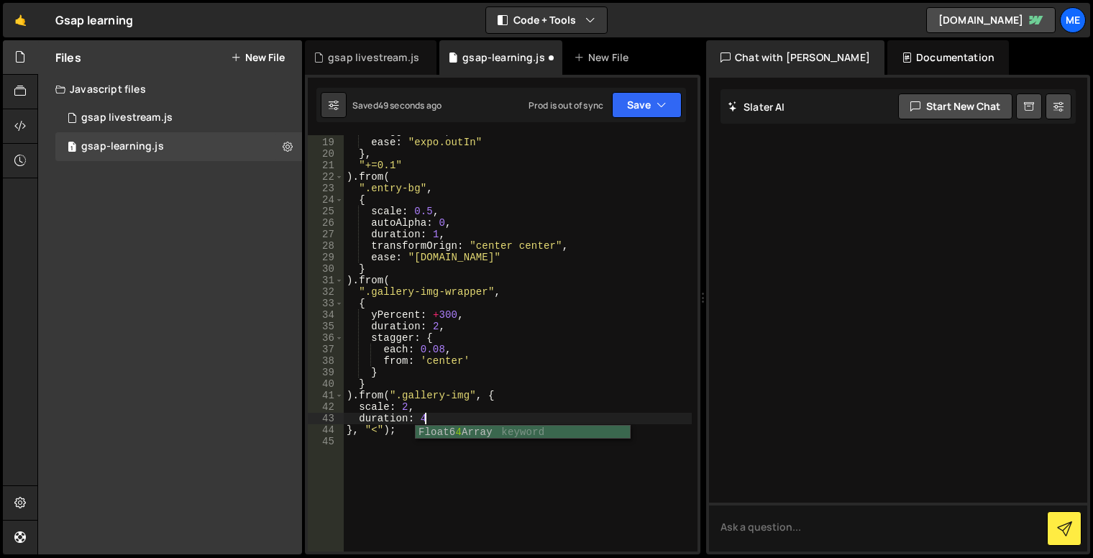
scroll to position [0, 4]
type textarea "duration: 4,"
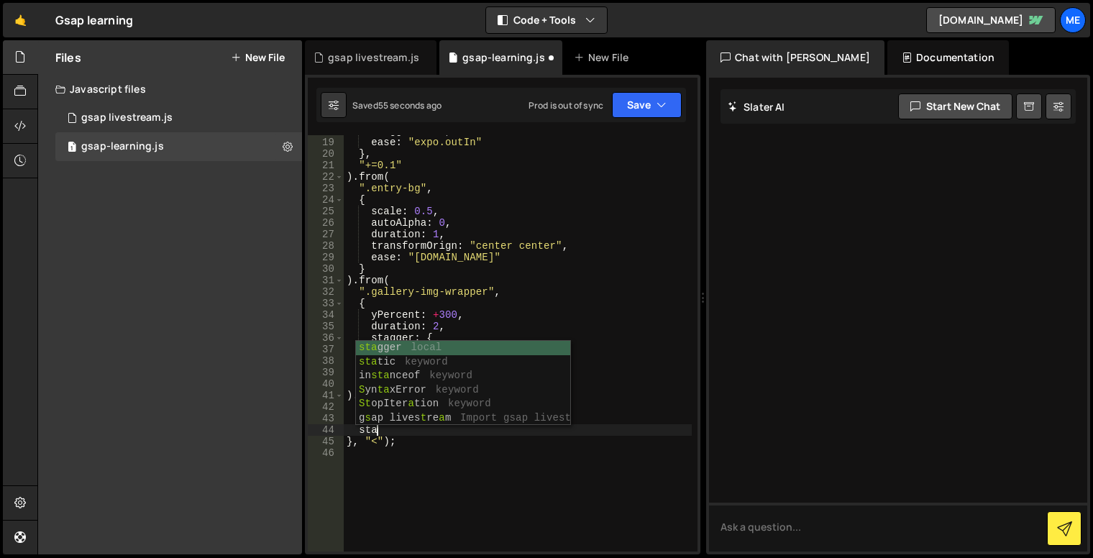
scroll to position [0, 1]
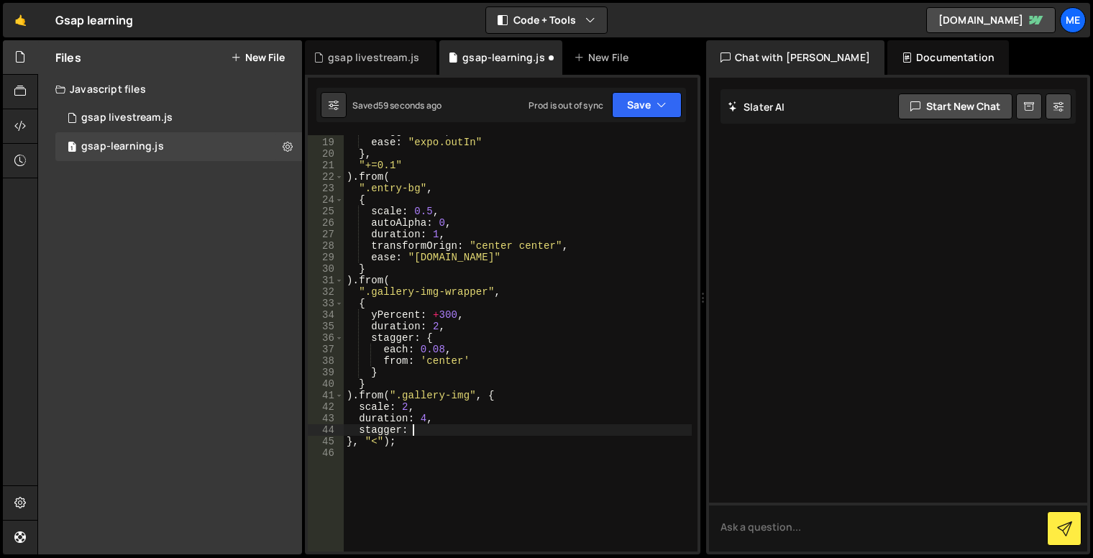
type textarea "stagger: {"
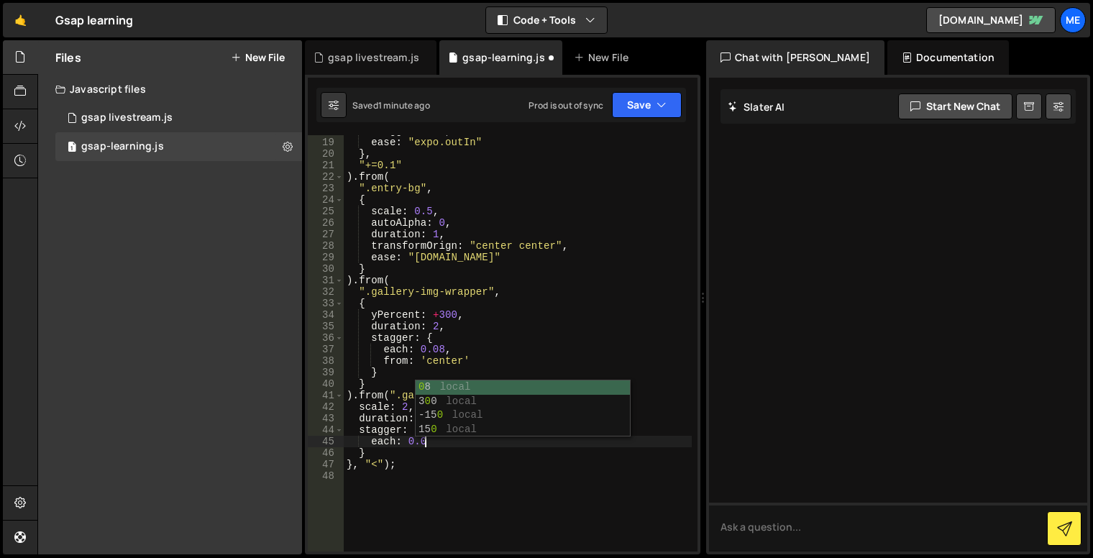
scroll to position [0, 5]
type textarea "each: 0.08,"
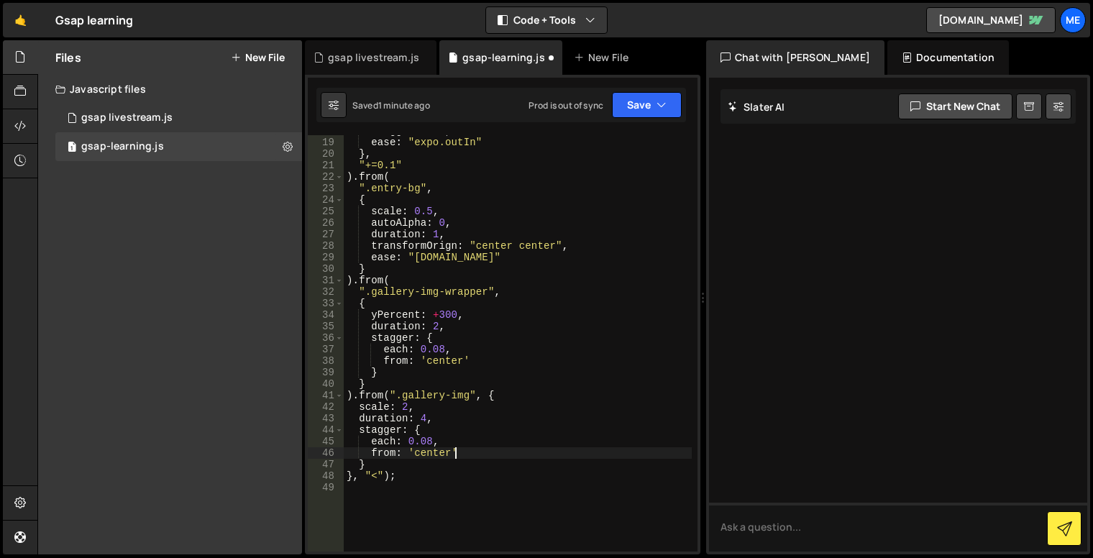
scroll to position [0, 0]
click at [443, 466] on div "stagger : 0.1 , ease : "expo.outIn" } , "+=0.1" ) . from ( ".entry-bg" , { scal…" at bounding box center [518, 344] width 348 height 439
click at [388, 479] on div "stagger : 0.1 , ease : "expo.outIn" } , "+=0.1" ) . from ( ".entry-bg" , { scal…" at bounding box center [518, 344] width 348 height 439
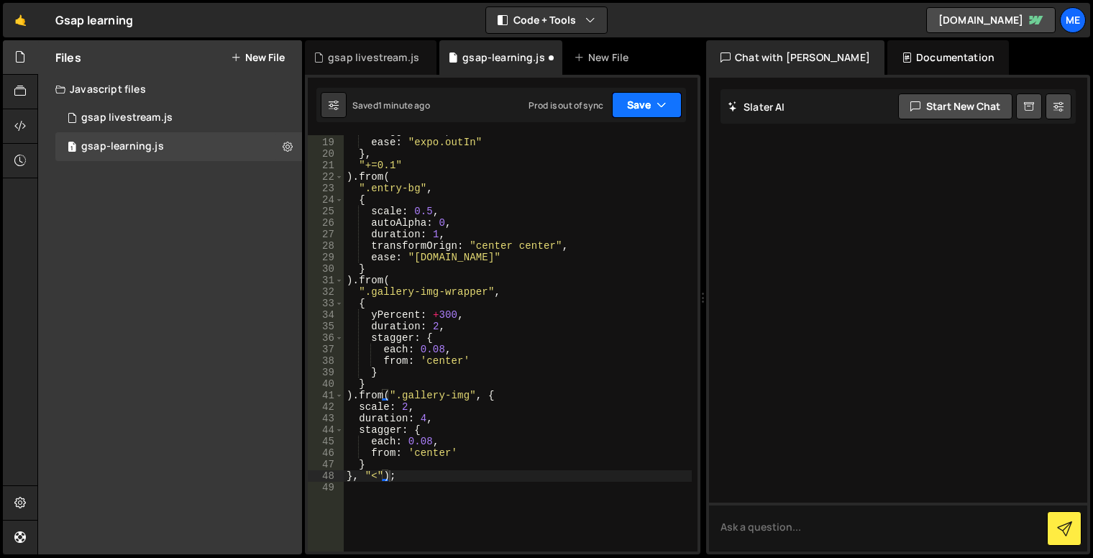
click at [645, 99] on button "Save" at bounding box center [647, 105] width 70 height 26
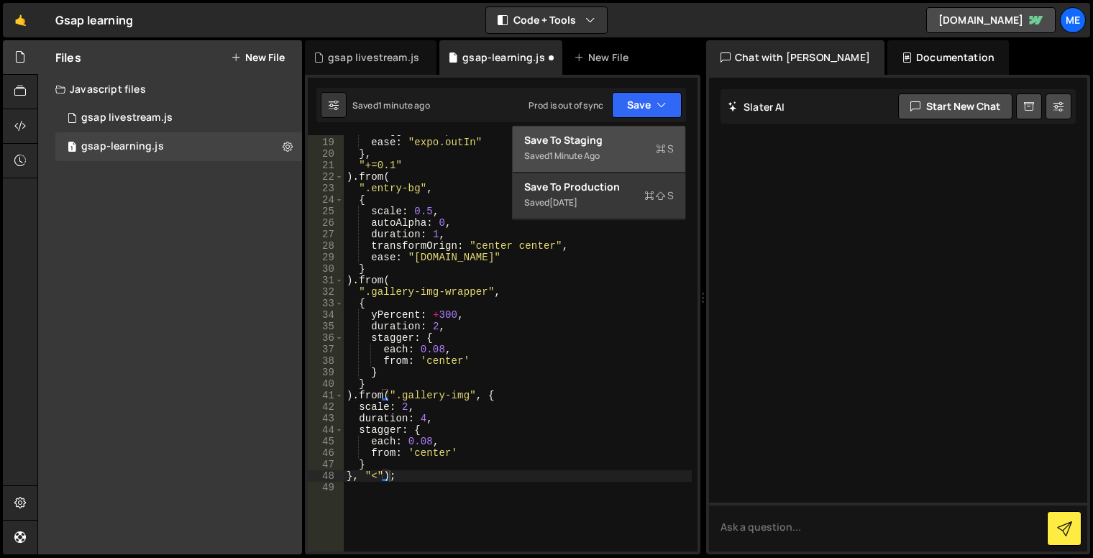
click at [664, 153] on icon at bounding box center [661, 149] width 10 height 14
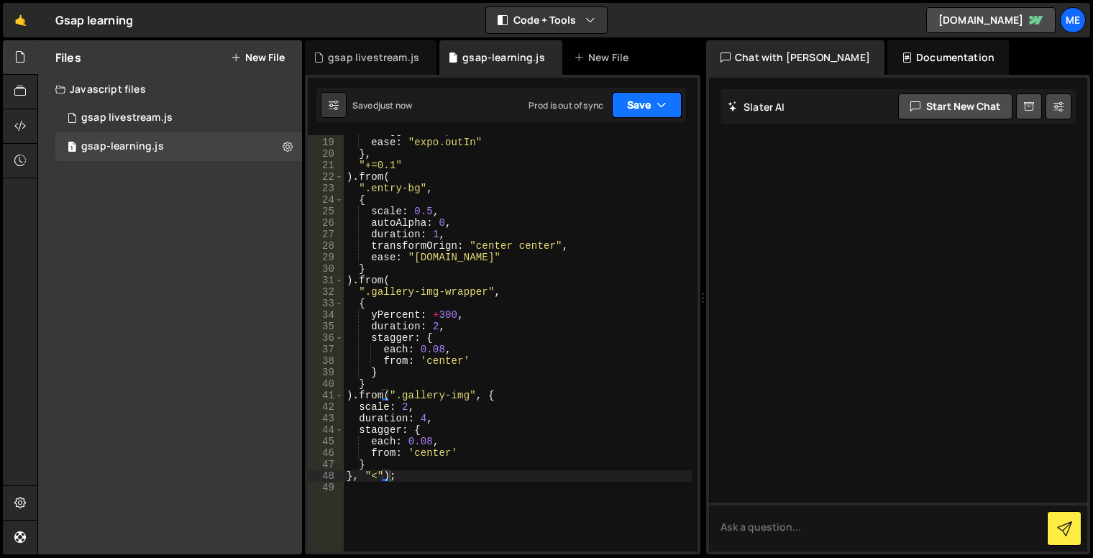
click at [635, 109] on button "Save" at bounding box center [647, 105] width 70 height 26
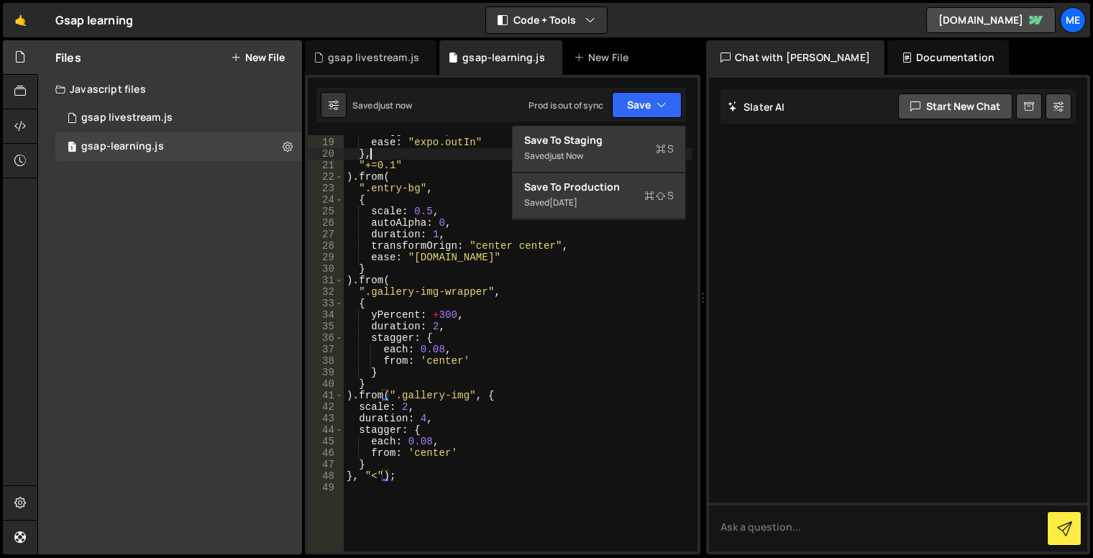
click at [480, 158] on div "stagger : 0.1 , ease : "expo.outIn" } , "+=0.1" ) . from ( ".entry-bg" , { scal…" at bounding box center [518, 344] width 348 height 439
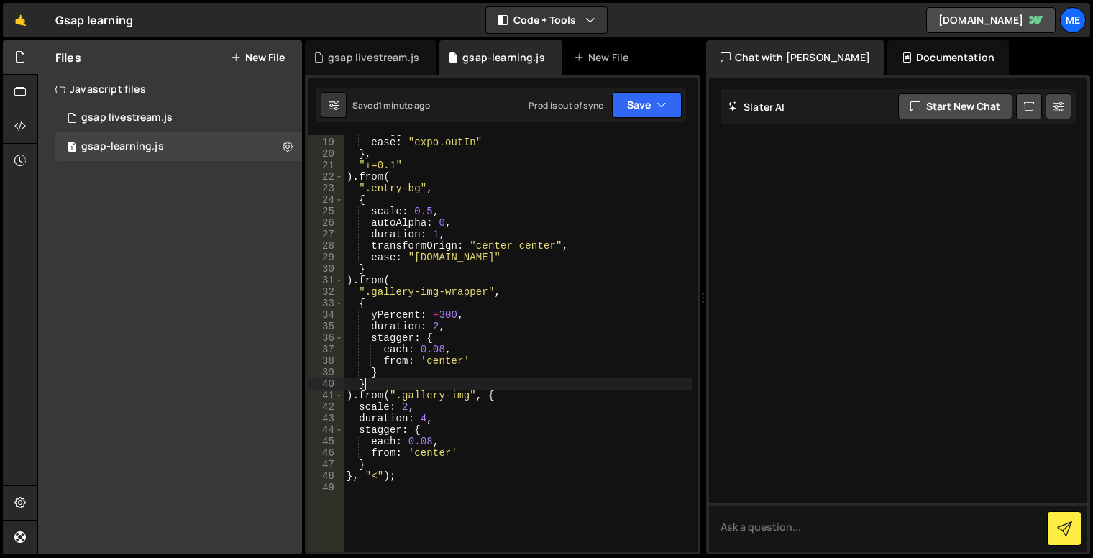
click at [540, 383] on div "stagger : 0.1 , ease : "expo.outIn" } , "+=0.1" ) . from ( ".entry-bg" , { scal…" at bounding box center [518, 344] width 348 height 439
click at [501, 411] on div "stagger : 0.1 , ease : "expo.outIn" } , "+=0.1" ) . from ( ".entry-bg" , { scal…" at bounding box center [518, 344] width 348 height 439
click at [506, 430] on div "stagger : 0.1 , ease : "expo.outIn" } , "+=0.1" ) . from ( ".entry-bg" , { scal…" at bounding box center [518, 344] width 348 height 439
click at [511, 445] on div "stagger : 0.1 , ease : "expo.outIn" } , "+=0.1" ) . from ( ".entry-bg" , { scal…" at bounding box center [518, 344] width 348 height 439
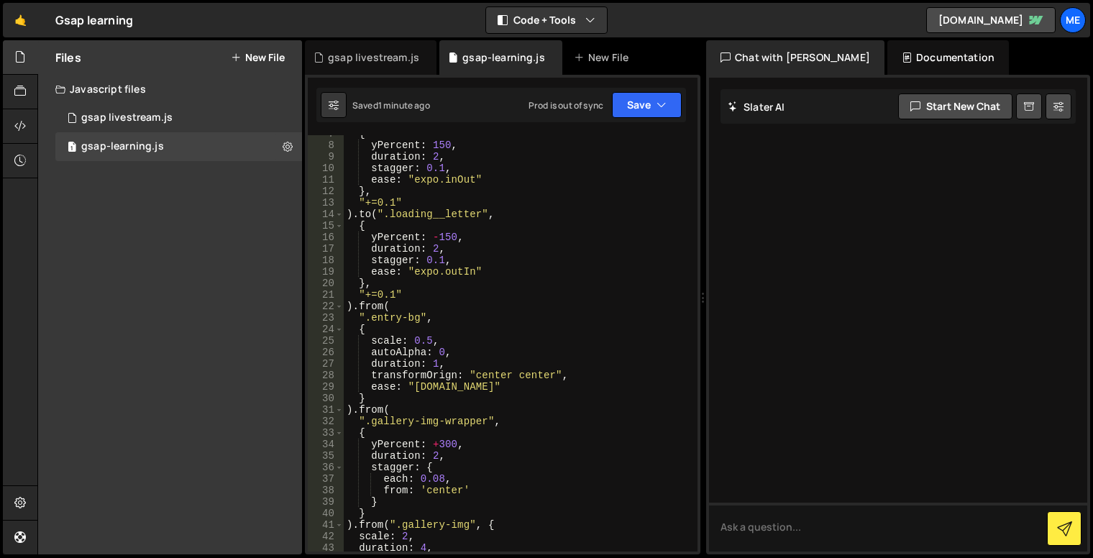
scroll to position [45, 0]
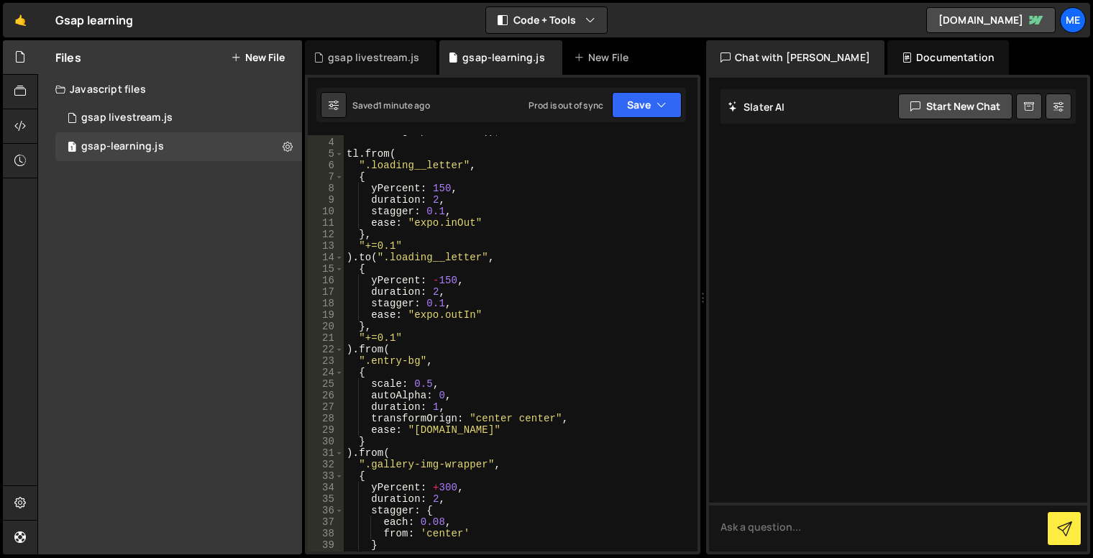
drag, startPoint x: 488, startPoint y: 252, endPoint x: 483, endPoint y: 278, distance: 26.2
click at [488, 252] on div "let tl = gsap . timeline ( ) ; tl . from ( ".loading__letter" , { yPercent : 15…" at bounding box center [518, 344] width 348 height 439
click at [468, 292] on div "let tl = gsap . timeline ( ) ; tl . from ( ".loading__letter" , { yPercent : 15…" at bounding box center [518, 344] width 348 height 439
click at [434, 331] on div "let tl = gsap . timeline ( ) ; tl . from ( ".loading__letter" , { yPercent : 15…" at bounding box center [518, 344] width 348 height 439
click at [400, 342] on div "let tl = gsap . timeline ( ) ; tl . from ( ".loading__letter" , { yPercent : 15…" at bounding box center [518, 344] width 348 height 439
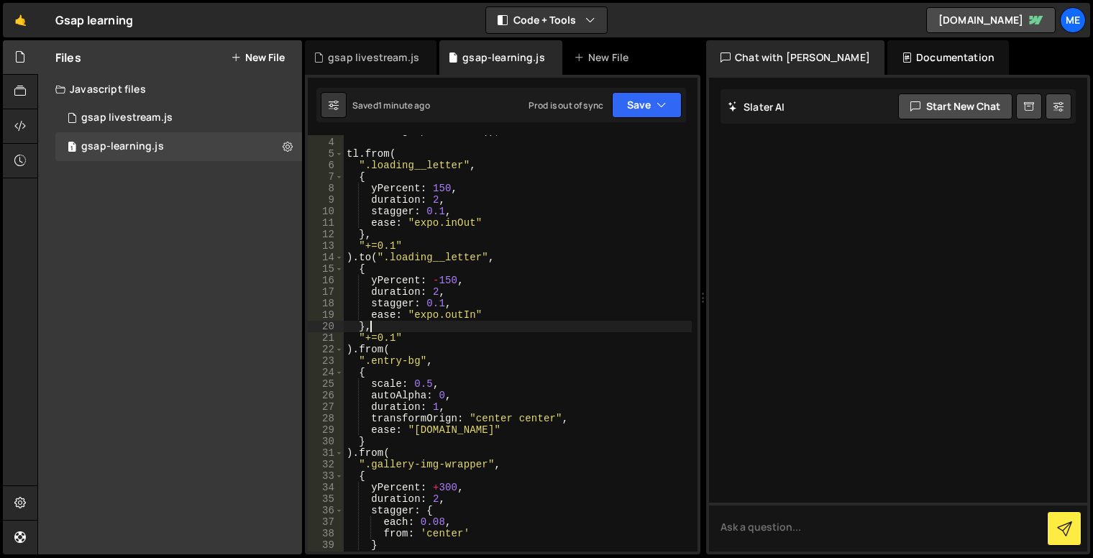
type textarea ""+=0.1""
drag, startPoint x: 413, startPoint y: 337, endPoint x: 333, endPoint y: 338, distance: 80.6
click at [333, 338] on div ""+=0.1" 3 4 5 6 7 8 9 10 11 12 13 14 15 16 17 18 19 20 21 22 23 24 25 26 27 28 …" at bounding box center [503, 343] width 390 height 416
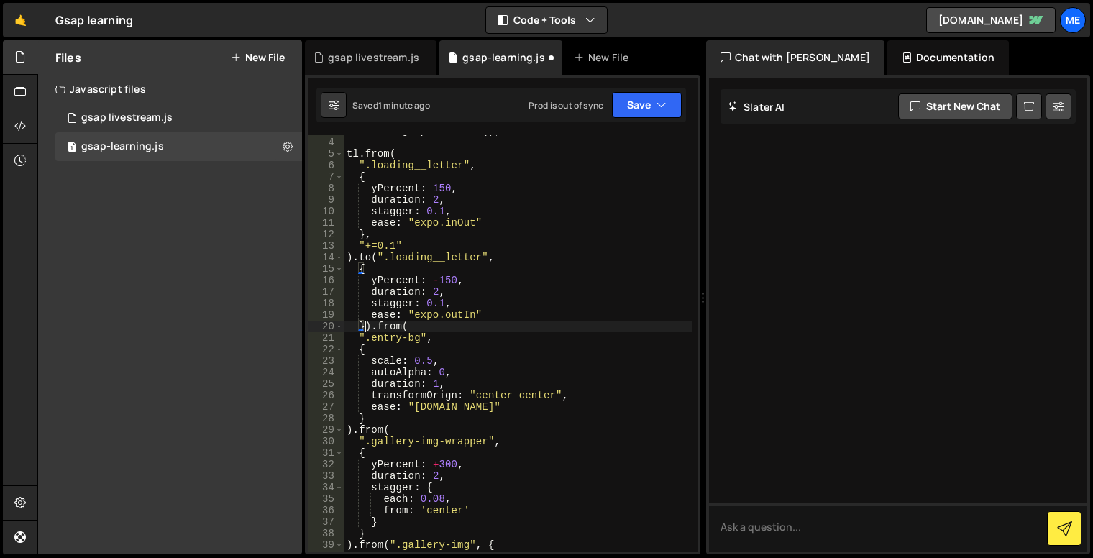
scroll to position [0, 0]
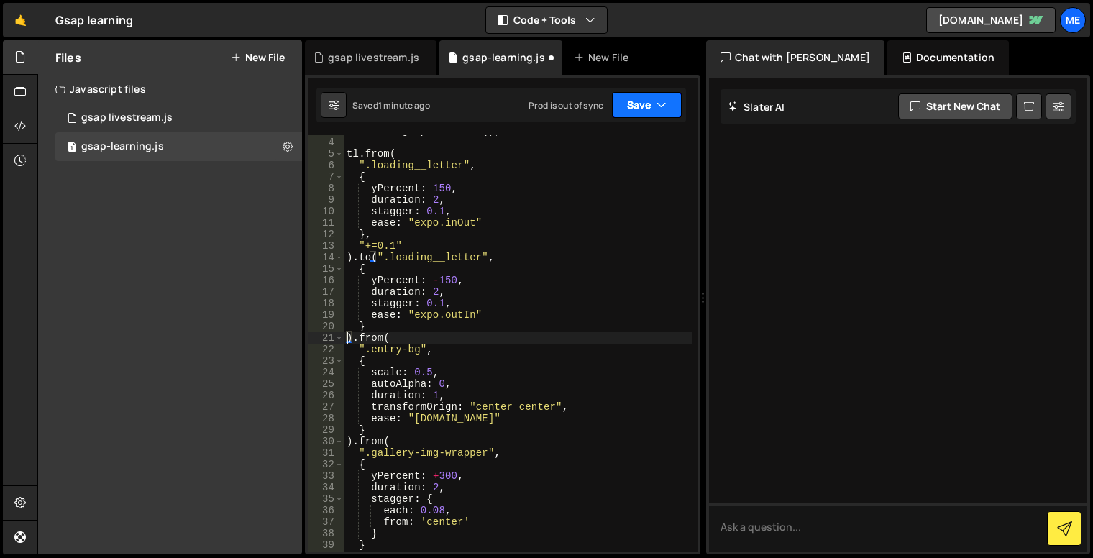
drag, startPoint x: 636, startPoint y: 112, endPoint x: 642, endPoint y: 127, distance: 15.5
click at [636, 112] on button "Save" at bounding box center [647, 105] width 70 height 26
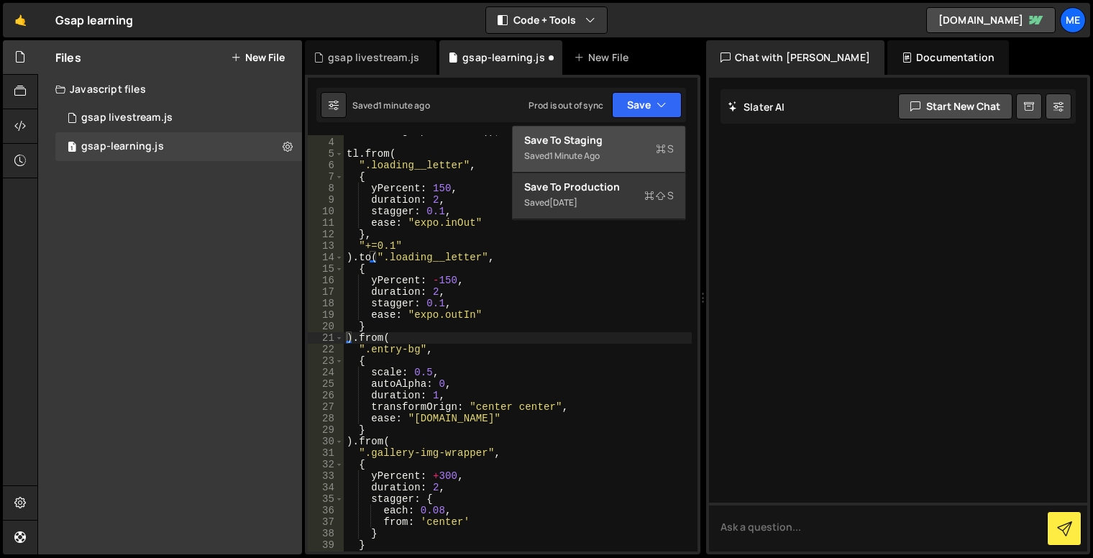
click at [650, 145] on div "Save to Staging S" at bounding box center [599, 140] width 150 height 14
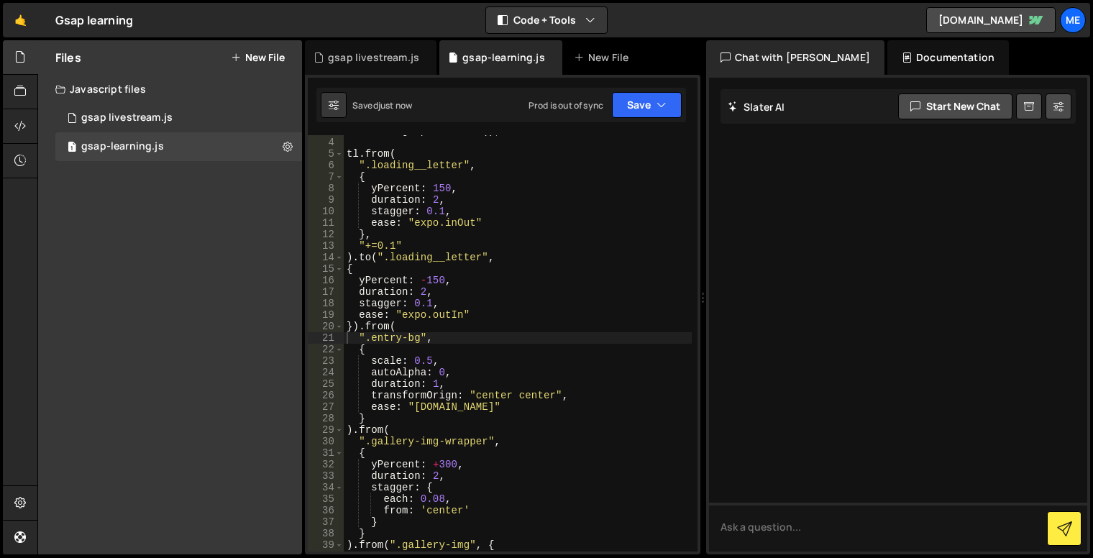
click at [524, 343] on div "let tl = gsap . timeline ( ) ; tl . from ( ".loading__letter" , { yPercent : 15…" at bounding box center [518, 344] width 348 height 439
click at [521, 328] on div "let tl = gsap . timeline ( ) ; tl . from ( ".loading__letter" , { yPercent : 15…" at bounding box center [518, 344] width 348 height 439
click at [461, 342] on div "let tl = gsap . timeline ( ) ; tl . from ( ".loading__letter" , { yPercent : 15…" at bounding box center [518, 344] width 348 height 439
click at [465, 364] on div "let tl = gsap . timeline ( ) ; tl . from ( ".loading__letter" , { yPercent : 15…" at bounding box center [518, 344] width 348 height 439
click at [468, 372] on div "let tl = gsap . timeline ( ) ; tl . from ( ".loading__letter" , { yPercent : 15…" at bounding box center [518, 344] width 348 height 439
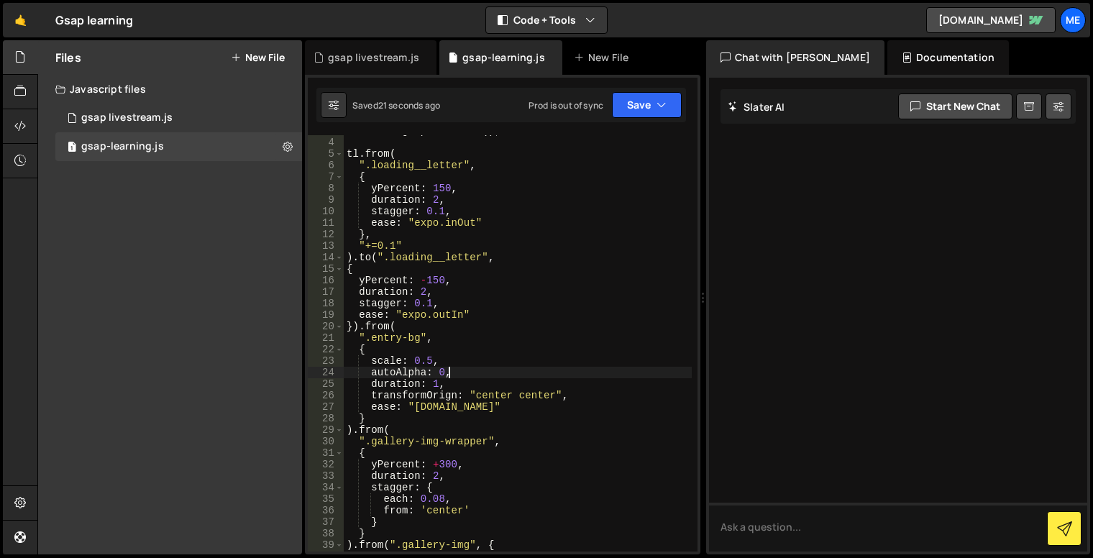
click at [464, 380] on div "let tl = gsap . timeline ( ) ; tl . from ( ".loading__letter" , { yPercent : 15…" at bounding box center [518, 344] width 348 height 439
click at [426, 334] on div "let tl = gsap . timeline ( ) ; tl . from ( ".loading__letter" , { yPercent : 15…" at bounding box center [518, 344] width 348 height 439
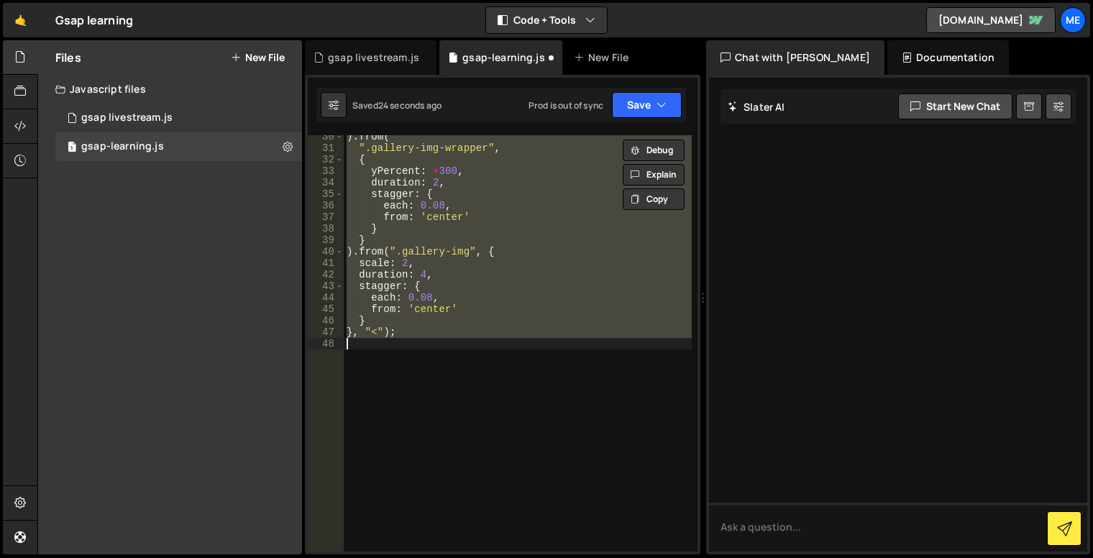
scroll to position [33, 0]
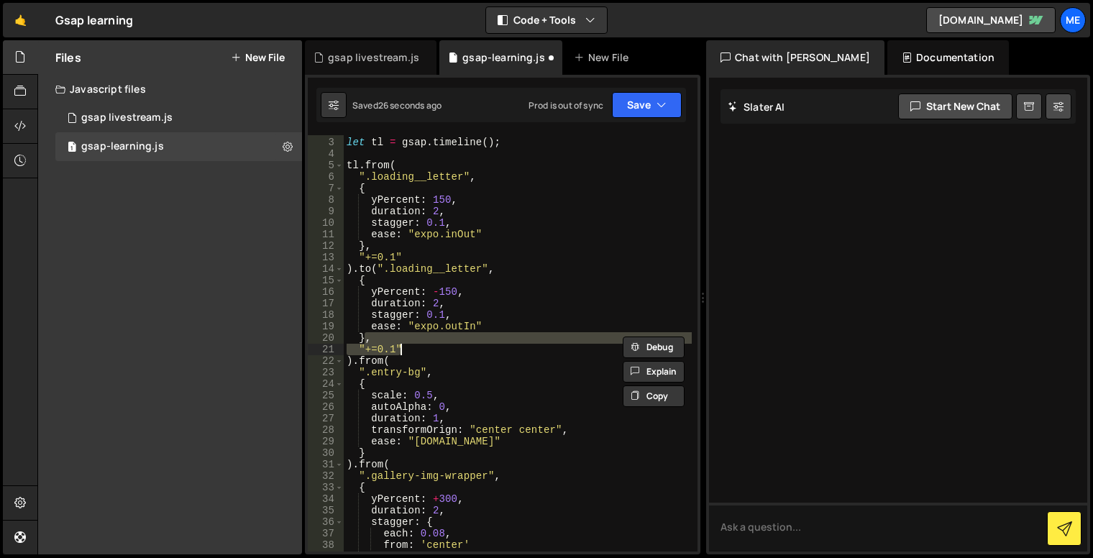
click at [453, 354] on div "let tl = gsap . timeline ( ) ; tl . from ( ".loading__letter" , { yPercent : 15…" at bounding box center [518, 343] width 348 height 416
click at [453, 354] on div "let tl = gsap . timeline ( ) ; tl . from ( ".loading__letter" , { yPercent : 15…" at bounding box center [518, 344] width 348 height 439
click at [453, 360] on div "let tl = gsap . timeline ( ) ; tl . from ( ".loading__letter" , { yPercent : 15…" at bounding box center [518, 344] width 348 height 439
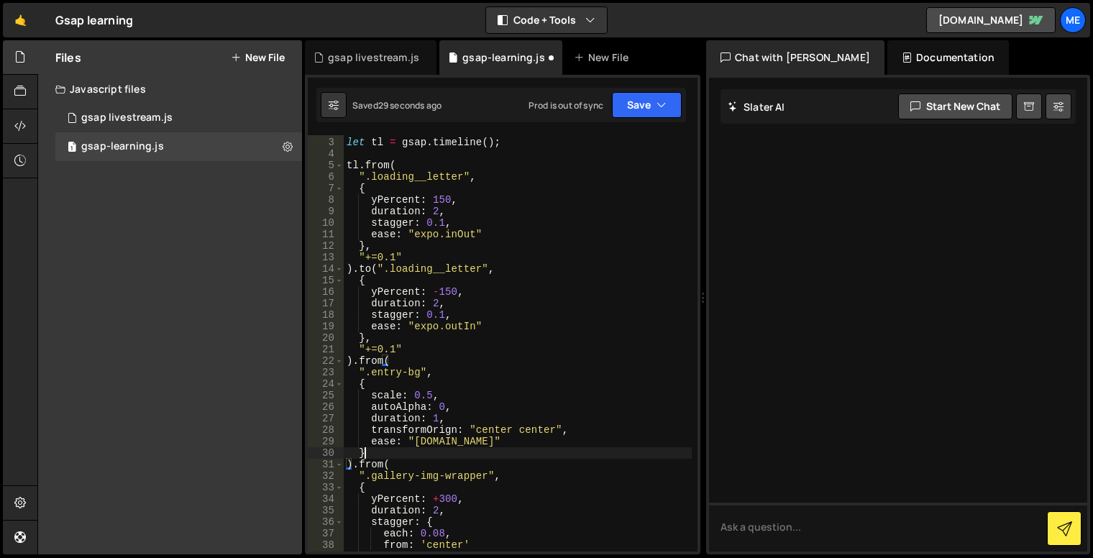
click at [380, 452] on div "let tl = gsap . timeline ( ) ; tl . from ( ".loading__letter" , { yPercent : 15…" at bounding box center [518, 344] width 348 height 439
click at [355, 468] on div "let tl = gsap . timeline ( ) ; tl . from ( ".loading__letter" , { yPercent : 15…" at bounding box center [518, 344] width 348 height 439
click at [365, 380] on div "let tl = gsap . timeline ( ) ; tl . from ( ".loading__letter" , { yPercent : 15…" at bounding box center [518, 344] width 348 height 439
click at [365, 451] on div "let tl = gsap . timeline ( ) ; tl . from ( ".loading__letter" , { yPercent : 15…" at bounding box center [518, 344] width 348 height 439
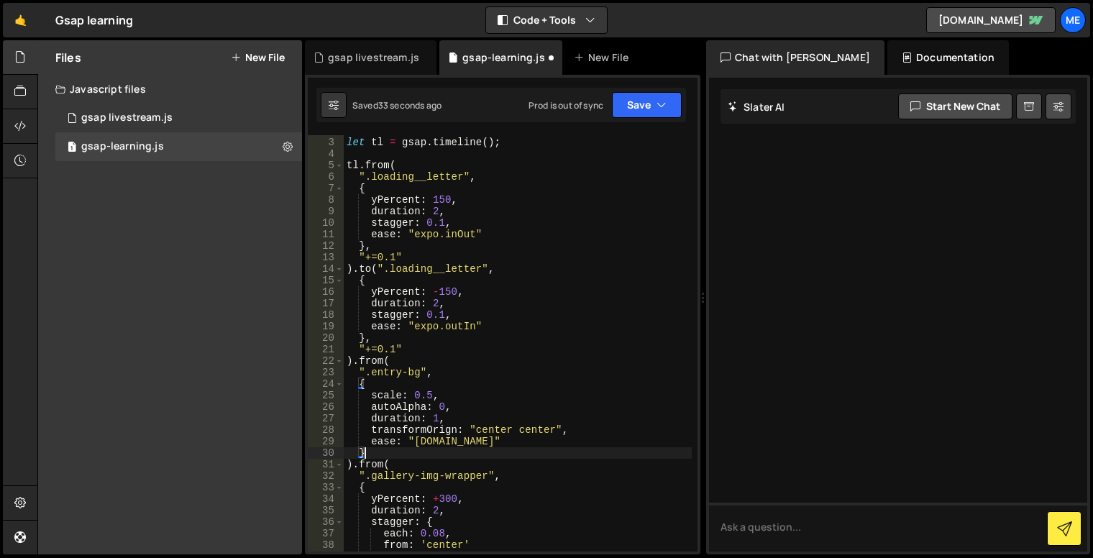
click at [353, 463] on div "let tl = gsap . timeline ( ) ; tl . from ( ".loading__letter" , { yPercent : 15…" at bounding box center [518, 344] width 348 height 439
click at [380, 451] on div "let tl = gsap . timeline ( ) ; tl . from ( ".loading__letter" , { yPercent : 15…" at bounding box center [518, 344] width 348 height 439
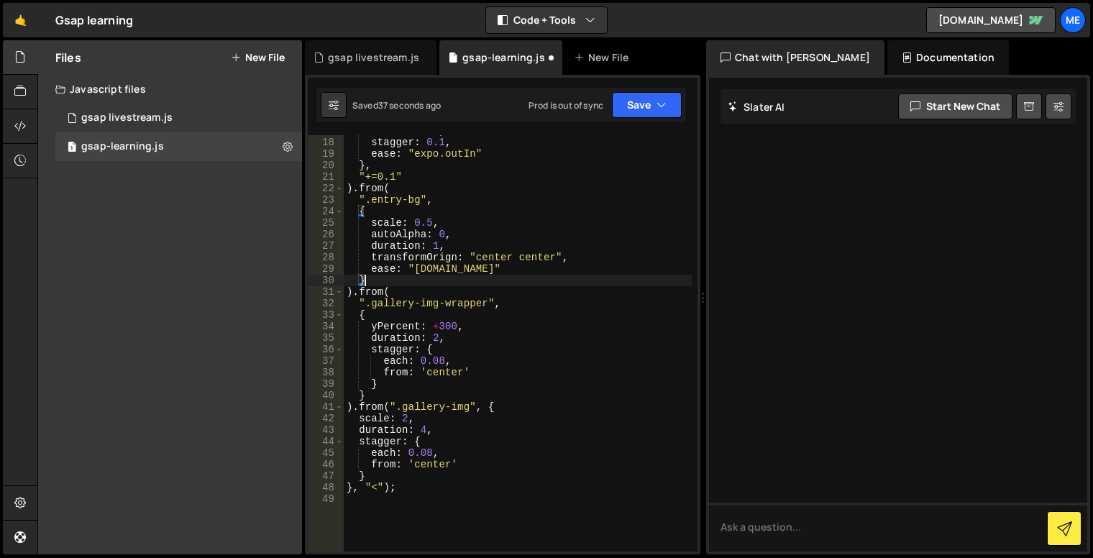
scroll to position [119, 0]
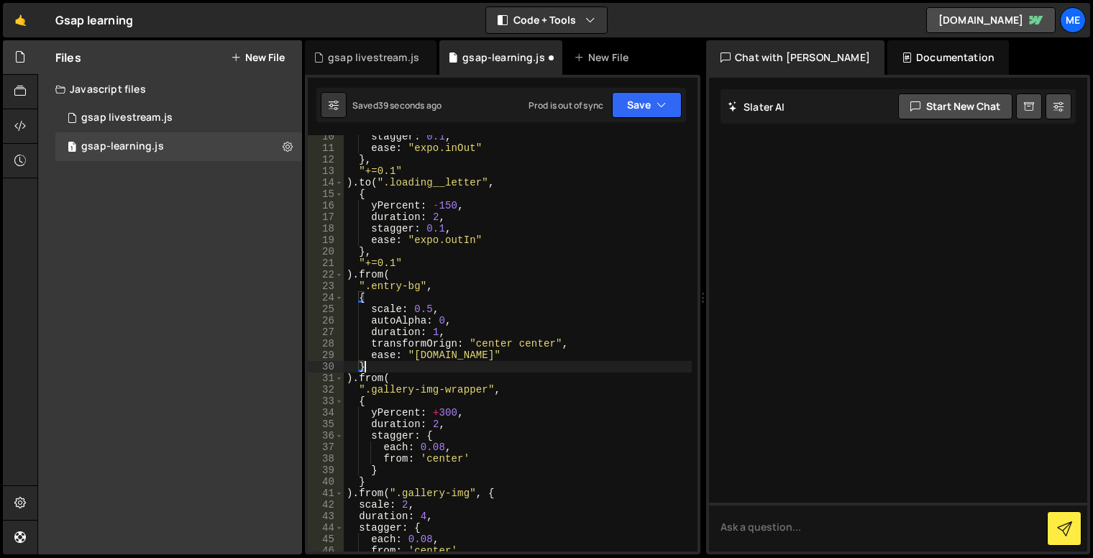
type textarea "},"
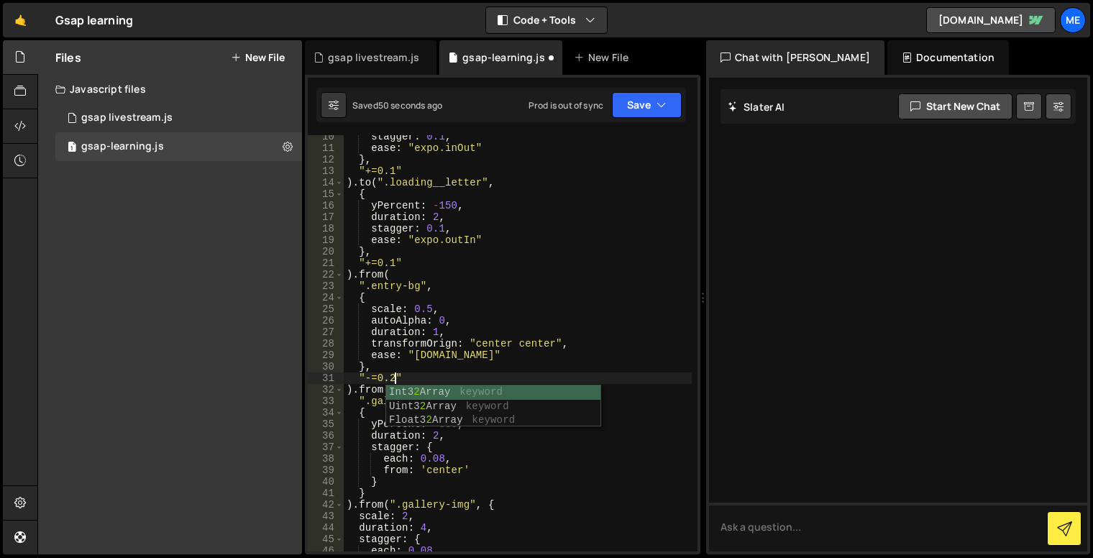
scroll to position [0, 2]
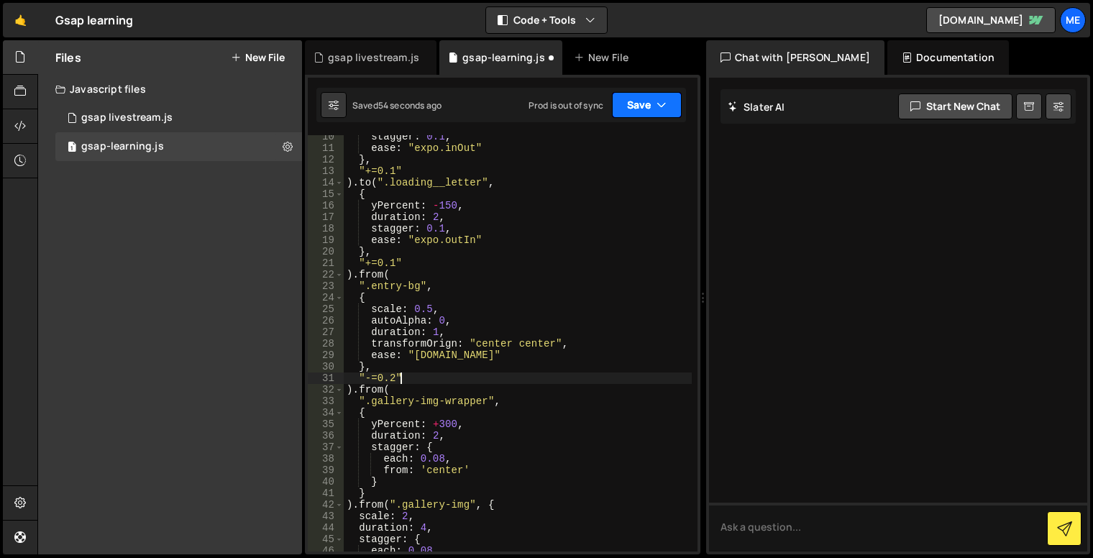
click at [654, 102] on button "Save" at bounding box center [647, 105] width 70 height 26
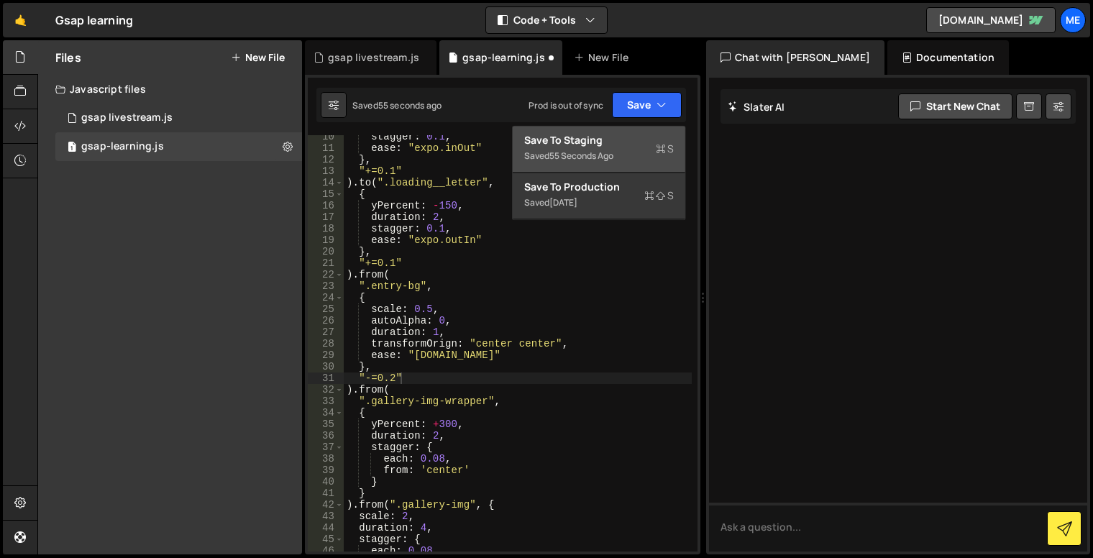
click at [654, 155] on div "Saved 55 seconds ago" at bounding box center [599, 155] width 150 height 17
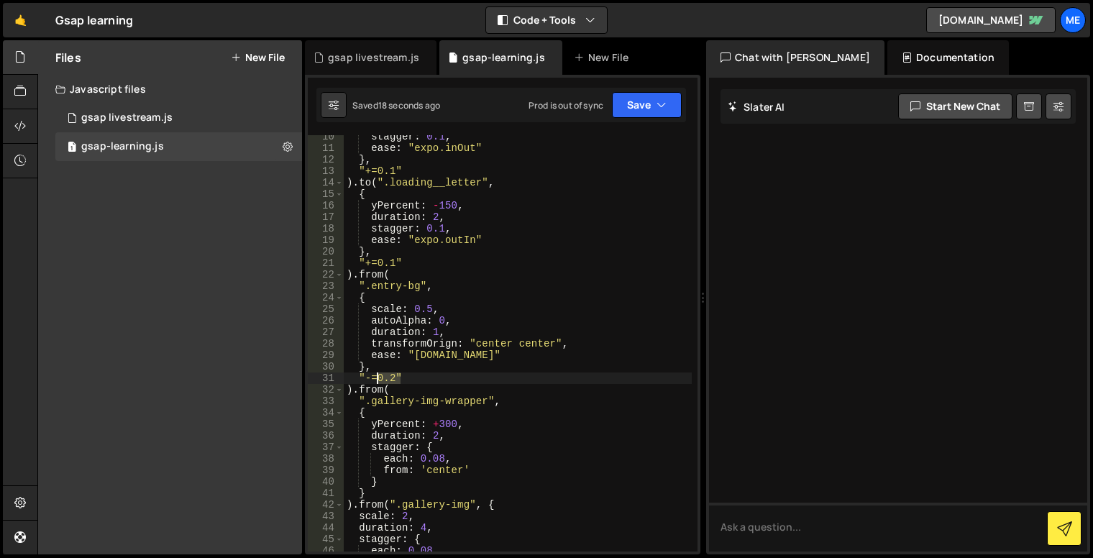
drag, startPoint x: 406, startPoint y: 377, endPoint x: 374, endPoint y: 377, distance: 32.4
click at [374, 377] on div "stagger : 0.1 , ease : "expo.inOut" } , "+=0.1" ) . to ( ".loading__letter" , {…" at bounding box center [518, 350] width 348 height 439
click at [397, 380] on div "stagger : 0.1 , ease : "expo.inOut" } , "+=0.1" ) . to ( ".loading__letter" , {…" at bounding box center [518, 343] width 348 height 416
drag, startPoint x: 397, startPoint y: 380, endPoint x: 366, endPoint y: 380, distance: 30.9
click at [366, 380] on div "stagger : 0.1 , ease : "expo.inOut" } , "+=0.1" ) . to ( ".loading__letter" , {…" at bounding box center [518, 350] width 348 height 439
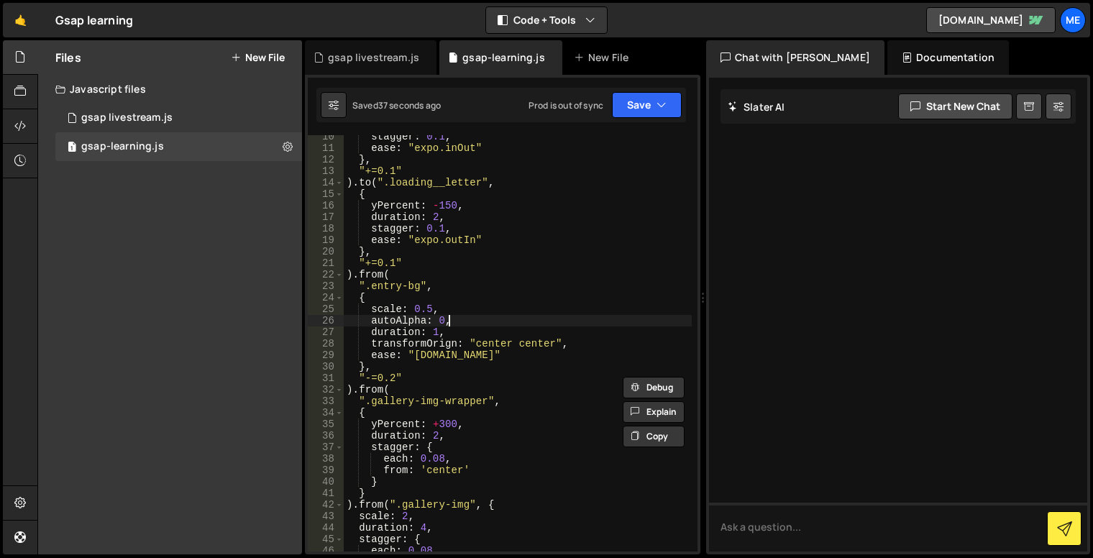
click at [525, 325] on div "stagger : 0.1 , ease : "expo.inOut" } , "+=0.1" ) . to ( ".loading__letter" , {…" at bounding box center [518, 350] width 348 height 439
click at [510, 341] on div "stagger : 0.1 , ease : "expo.inOut" } , "+=0.1" ) . to ( ".loading__letter" , {…" at bounding box center [518, 350] width 348 height 439
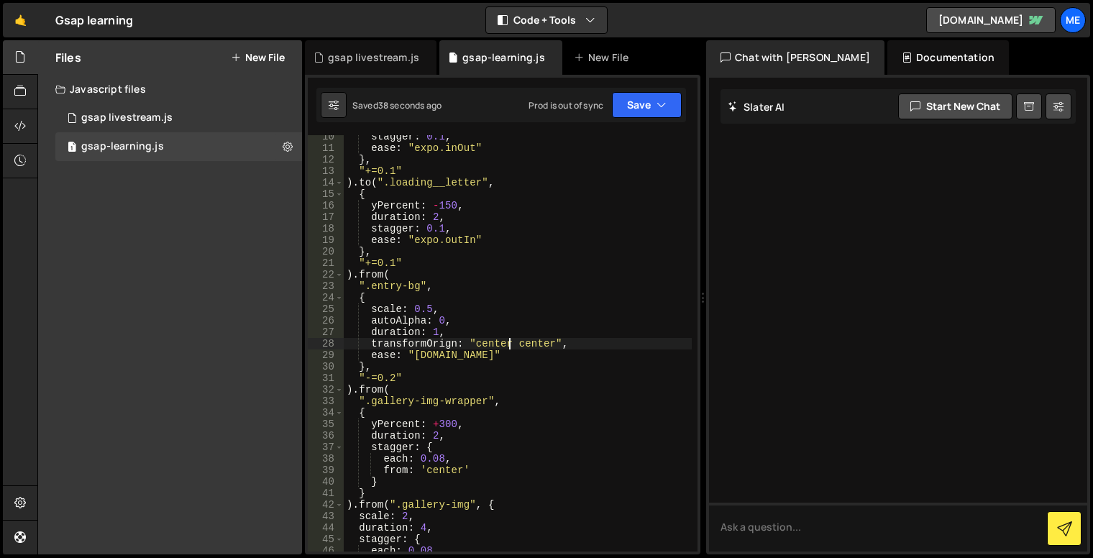
click at [487, 361] on div "stagger : 0.1 , ease : "expo.inOut" } , "+=0.1" ) . to ( ".loading__letter" , {…" at bounding box center [518, 350] width 348 height 439
click at [489, 334] on div "stagger : 0.1 , ease : "expo.inOut" } , "+=0.1" ) . to ( ".loading__letter" , {…" at bounding box center [518, 350] width 348 height 439
click at [485, 304] on div "stagger : 0.1 , ease : "expo.inOut" } , "+=0.1" ) . to ( ".loading__letter" , {…" at bounding box center [518, 350] width 348 height 439
click at [477, 291] on div "stagger : 0.1 , ease : "expo.inOut" } , "+=0.1" ) . to ( ".loading__letter" , {…" at bounding box center [518, 350] width 348 height 439
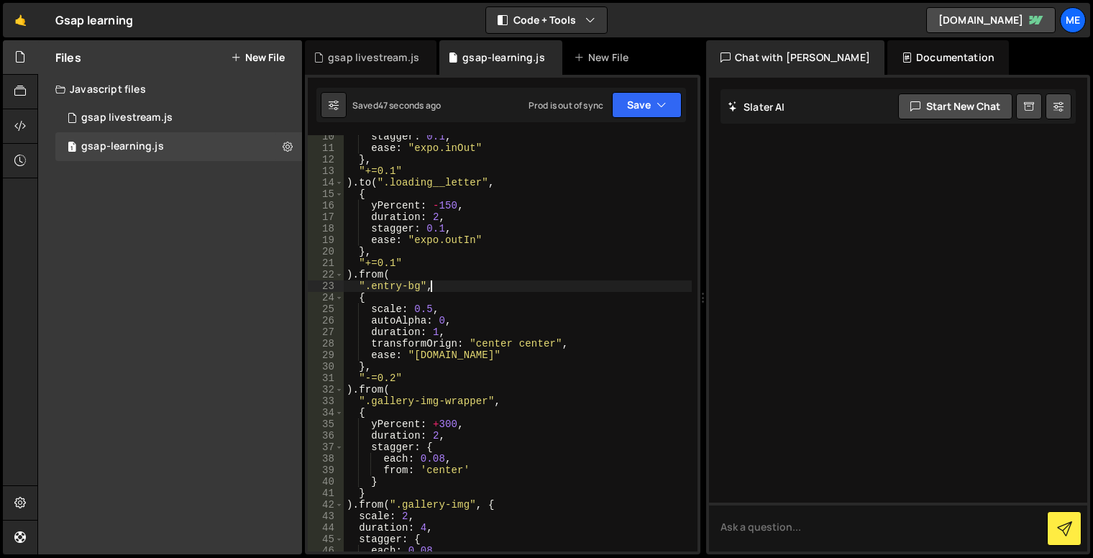
click at [393, 383] on div "stagger : 0.1 , ease : "expo.inOut" } , "+=0.1" ) . to ( ".loading__letter" , {…" at bounding box center [518, 350] width 348 height 439
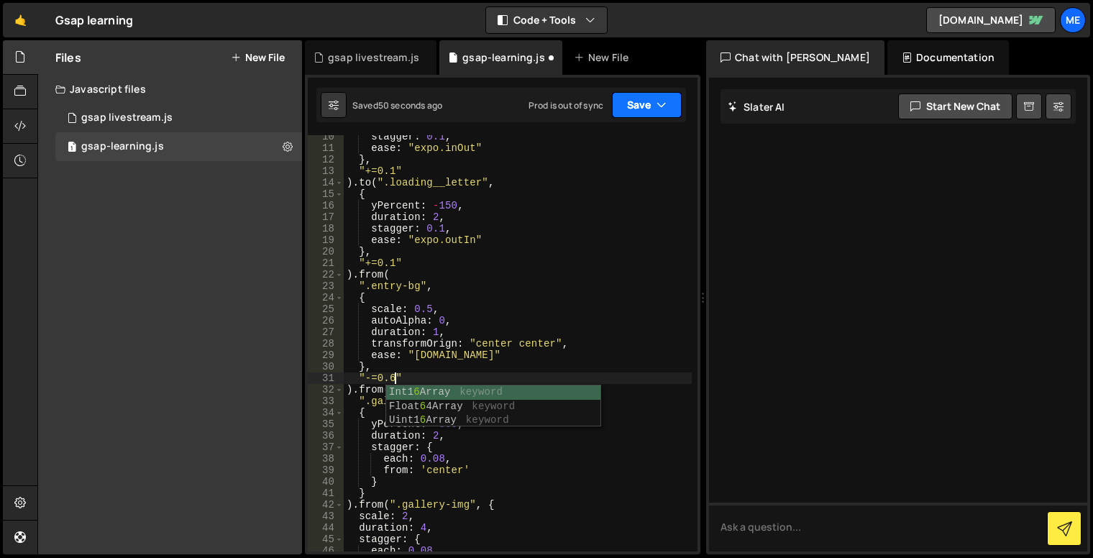
type textarea ""-=0.6""
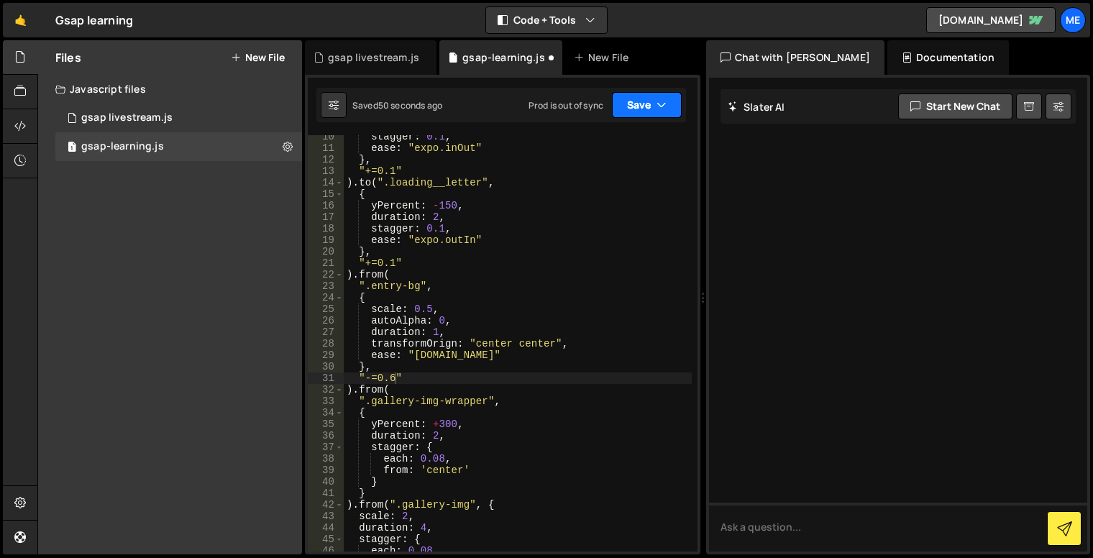
drag, startPoint x: 627, startPoint y: 93, endPoint x: 631, endPoint y: 102, distance: 9.3
click at [627, 93] on button "Save" at bounding box center [647, 105] width 70 height 26
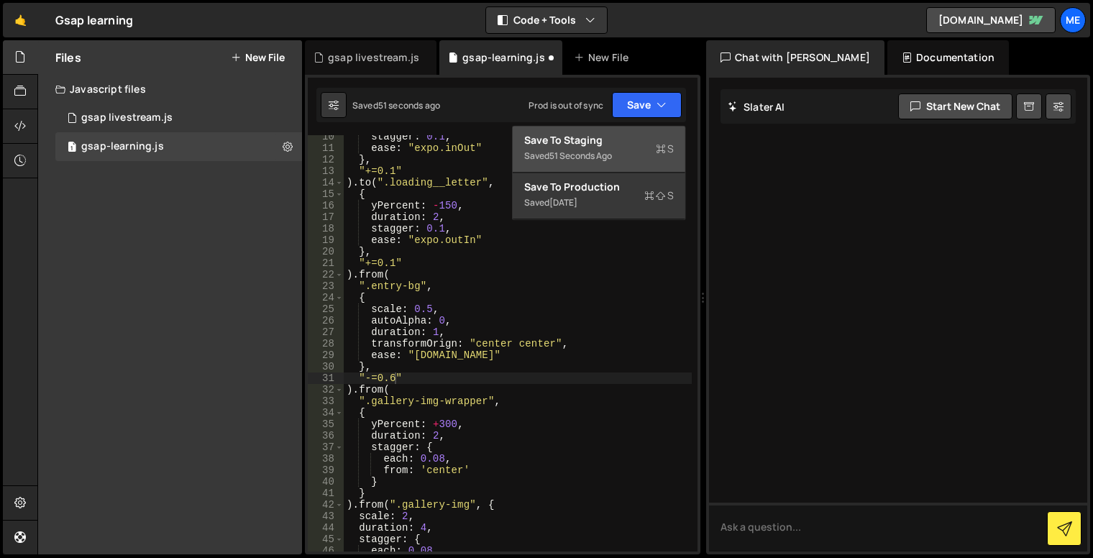
click at [656, 150] on icon at bounding box center [661, 149] width 10 height 14
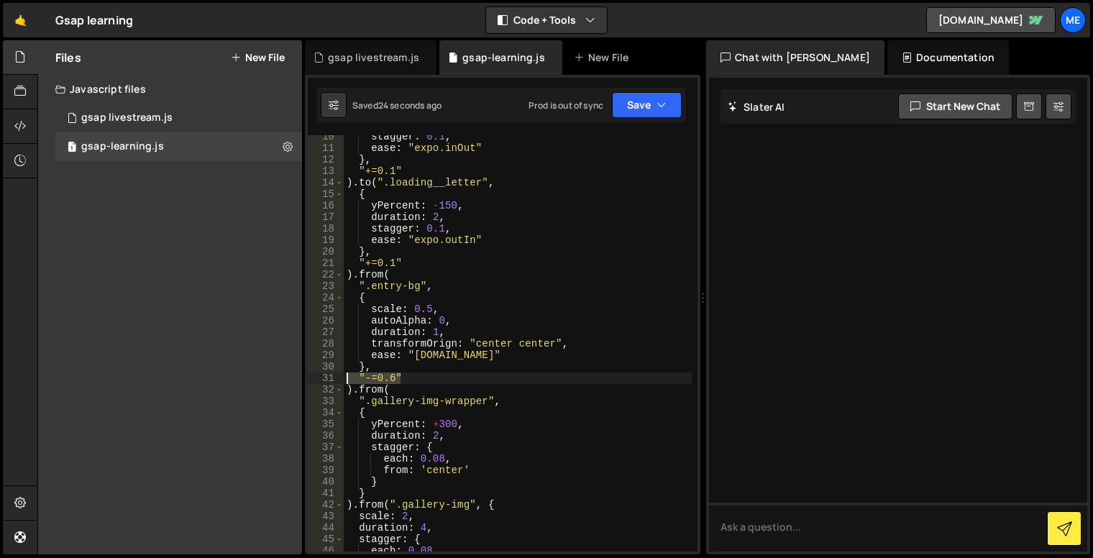
drag, startPoint x: 410, startPoint y: 373, endPoint x: 332, endPoint y: 377, distance: 77.7
click at [332, 377] on div ""-=0.6" 10 11 12 13 14 15 16 17 18 19 20 21 22 23 24 25 26 27 28 29 30 31 32 33…" at bounding box center [503, 343] width 390 height 416
click at [474, 355] on div "stagger : 0.1 , ease : "expo.inOut" } , "+=0.1" ) . to ( ".loading__letter" , {…" at bounding box center [518, 350] width 348 height 439
type textarea "ease: "expo.in","
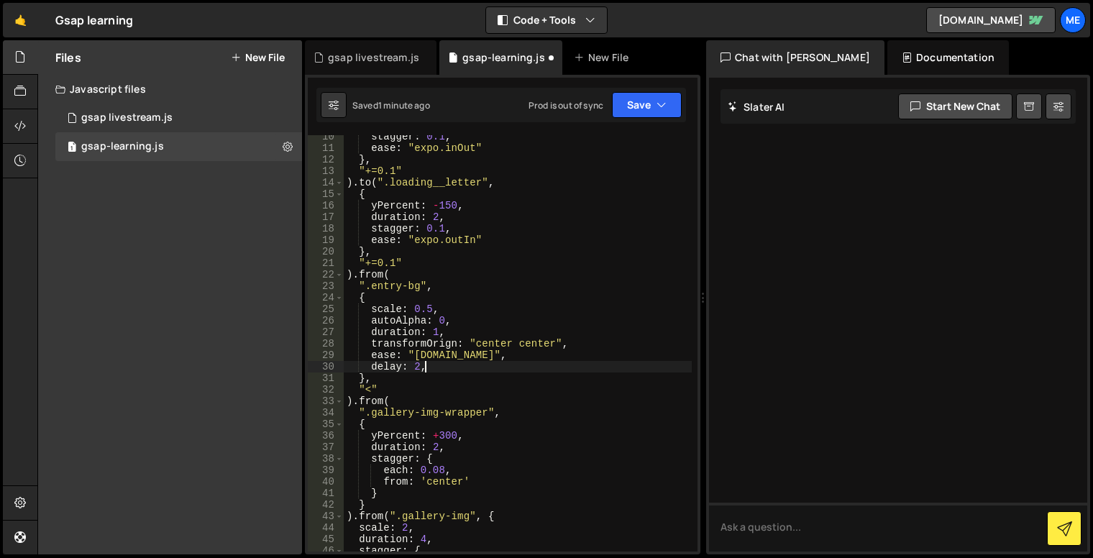
scroll to position [0, 4]
click at [638, 116] on button "Save" at bounding box center [647, 105] width 70 height 26
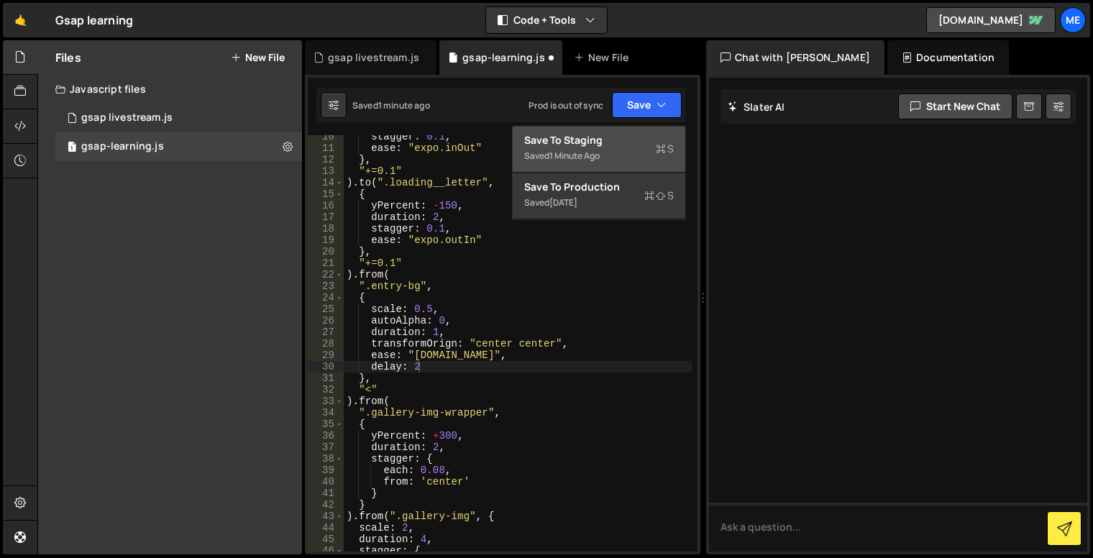
click at [648, 152] on div "Saved 1 minute ago" at bounding box center [599, 155] width 150 height 17
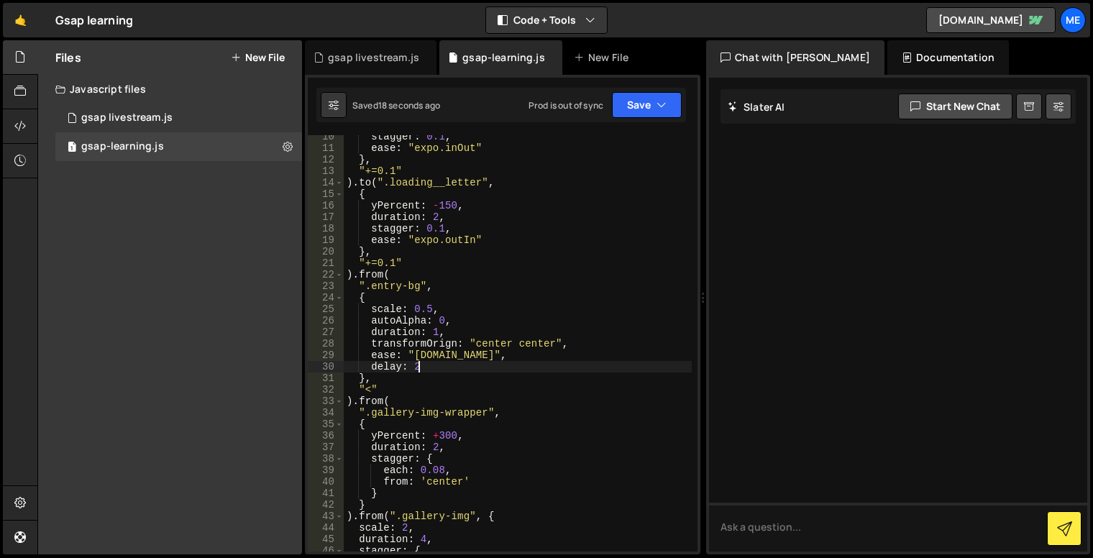
click at [426, 371] on div "stagger : 0.1 , ease : "expo.inOut" } , "+=0.1" ) . to ( ".loading__letter" , {…" at bounding box center [518, 350] width 348 height 439
type textarea "delay: 1"
drag, startPoint x: 428, startPoint y: 363, endPoint x: 344, endPoint y: 371, distance: 83.8
click at [344, 371] on div "stagger : 0.1 , ease : "expo.inOut" } , "+=0.1" ) . to ( ".loading__letter" , {…" at bounding box center [518, 350] width 348 height 439
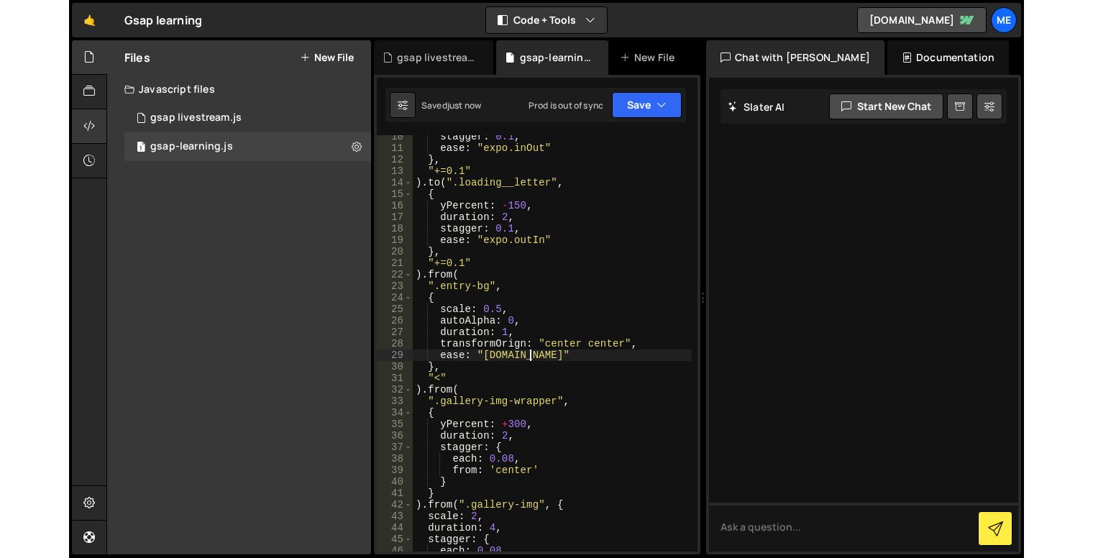
scroll to position [119, 0]
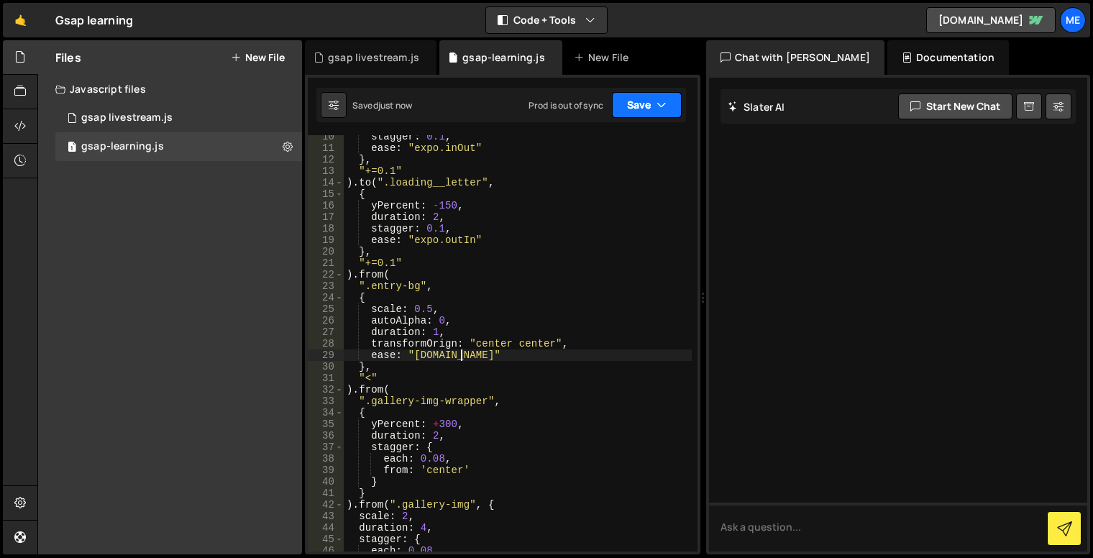
click at [662, 102] on icon "button" at bounding box center [662, 105] width 10 height 14
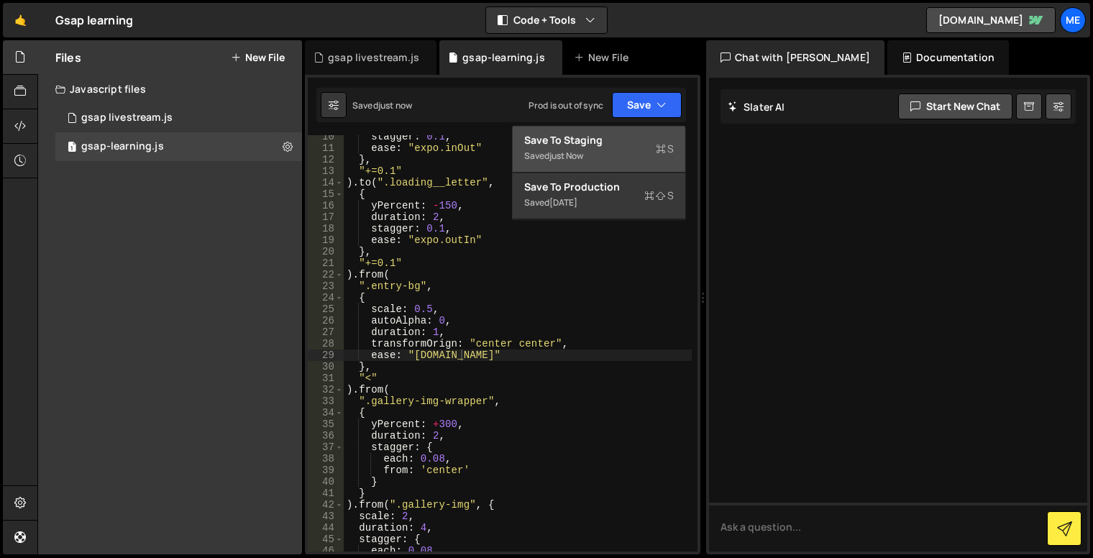
click at [643, 141] on div "Save to Staging S" at bounding box center [599, 140] width 150 height 14
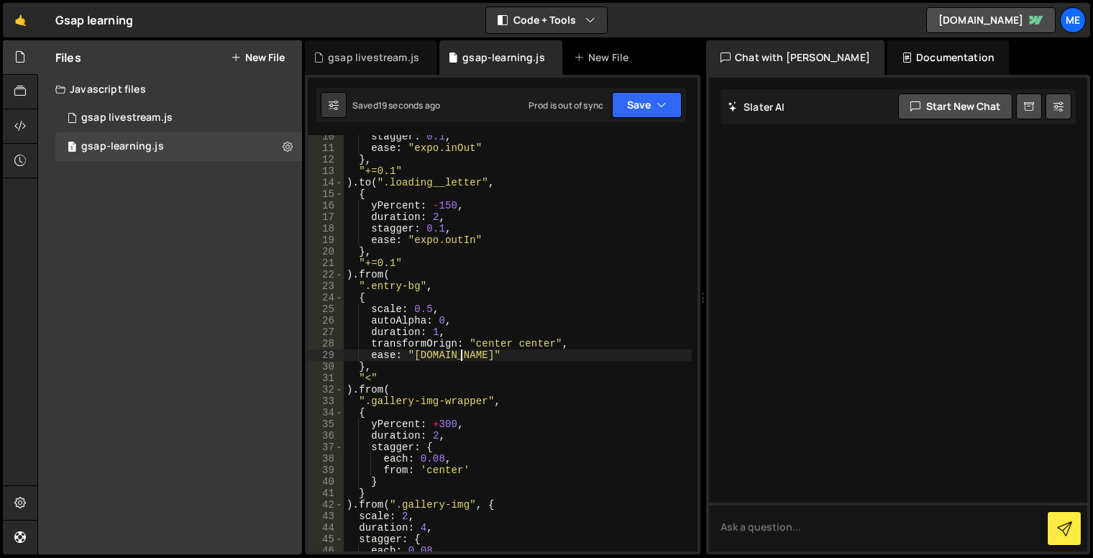
click at [460, 355] on div "stagger : 0.1 , ease : "expo.inOut" } , "+=0.1" ) . to ( ".loading__letter" , {…" at bounding box center [518, 350] width 348 height 439
type textarea "ease: "expo.in","
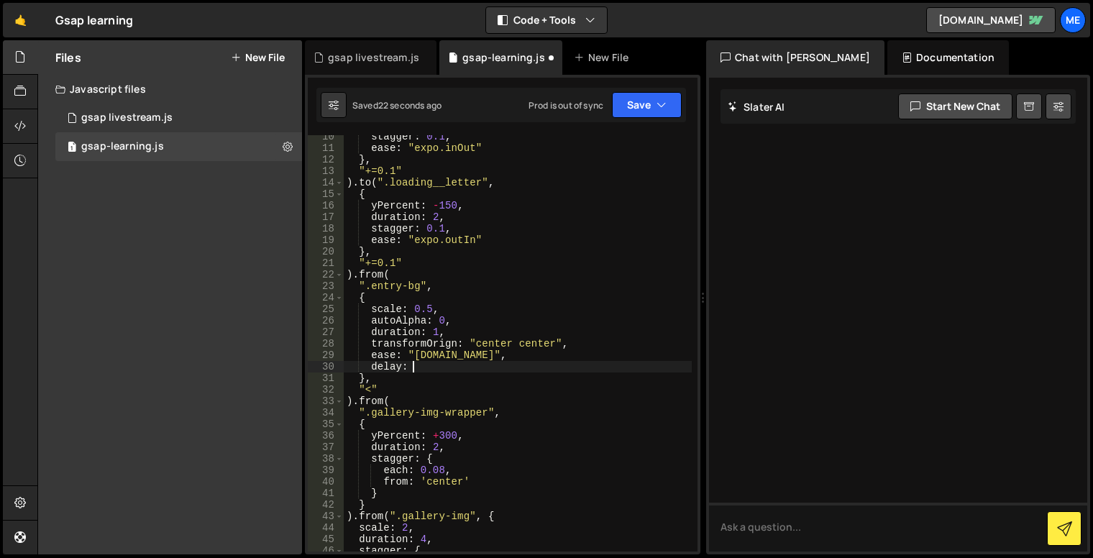
scroll to position [0, 4]
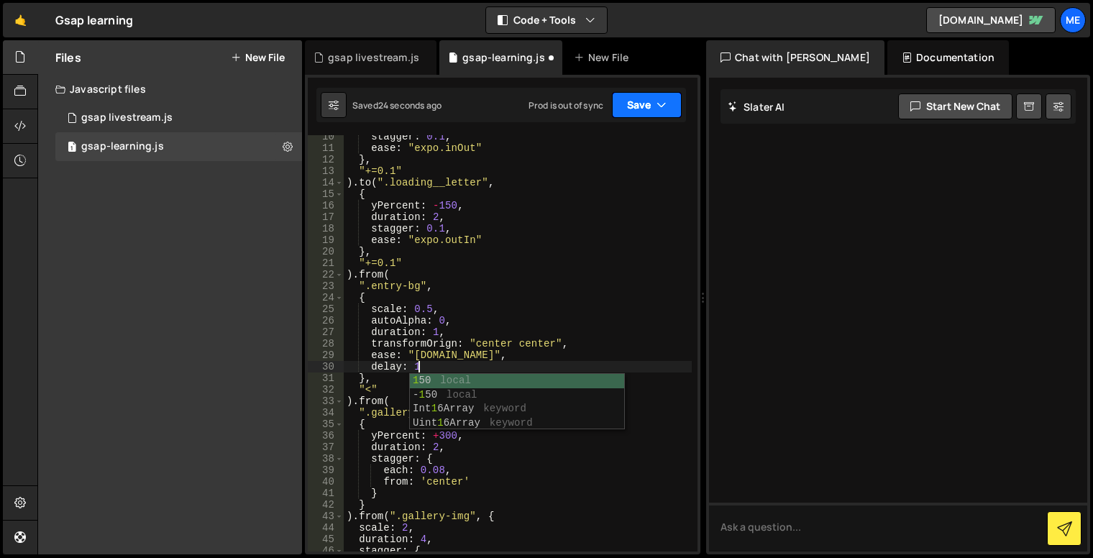
type textarea "delay: 1"
click at [646, 108] on button "Save" at bounding box center [647, 105] width 70 height 26
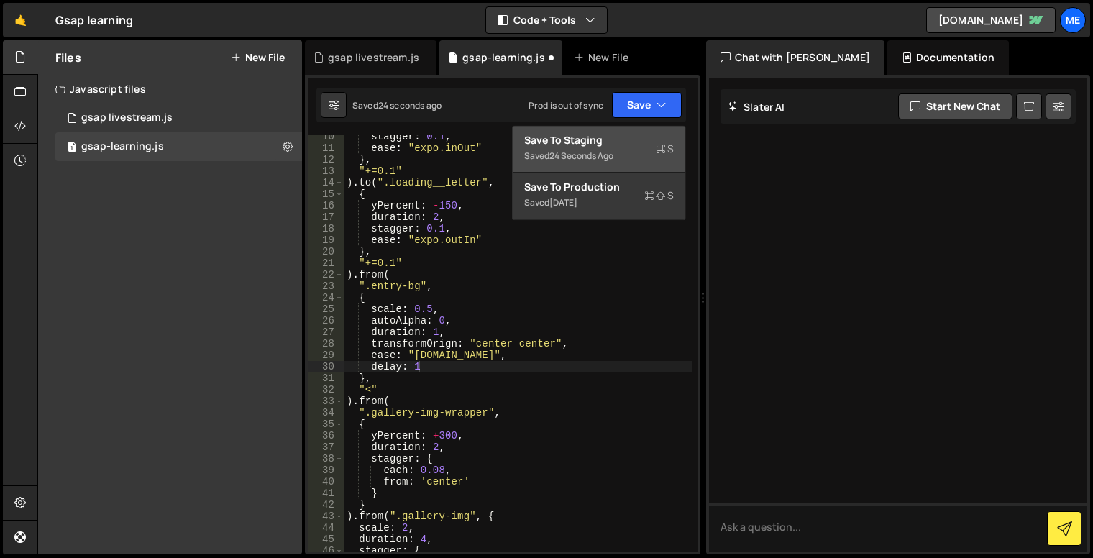
click at [659, 135] on div "Save to Staging S" at bounding box center [599, 140] width 150 height 14
